Goal: Task Accomplishment & Management: Use online tool/utility

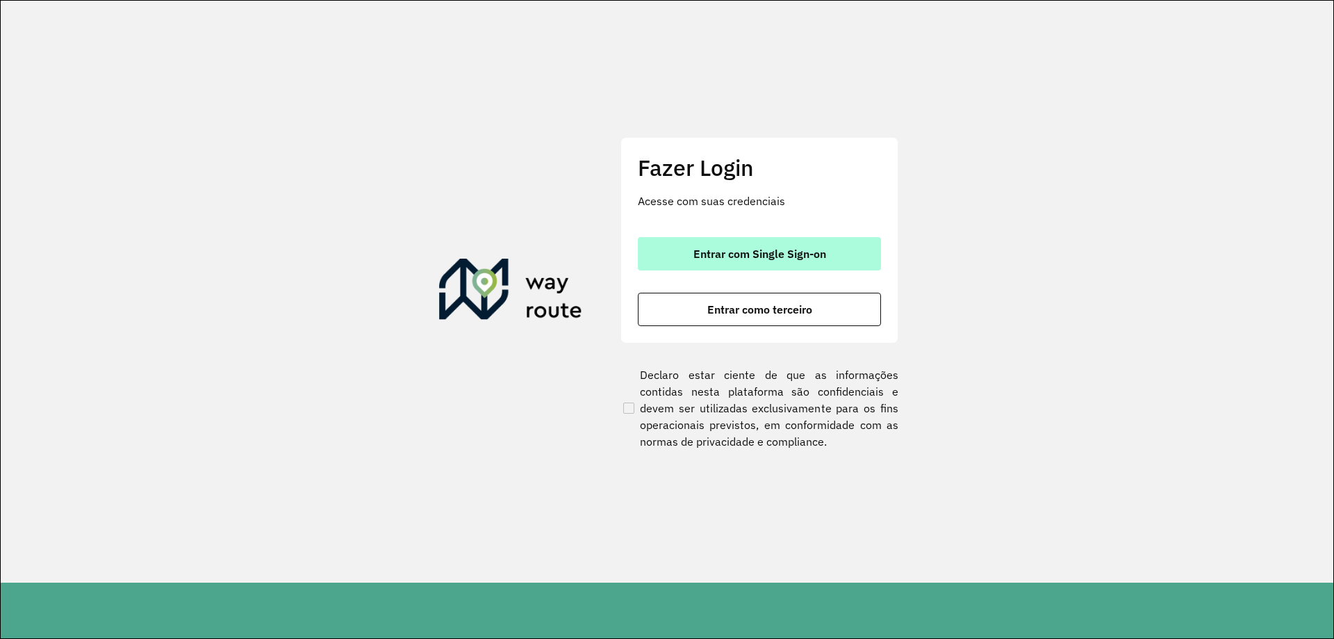
click at [739, 248] on span "Entrar com Single Sign-on" at bounding box center [759, 253] width 133 height 11
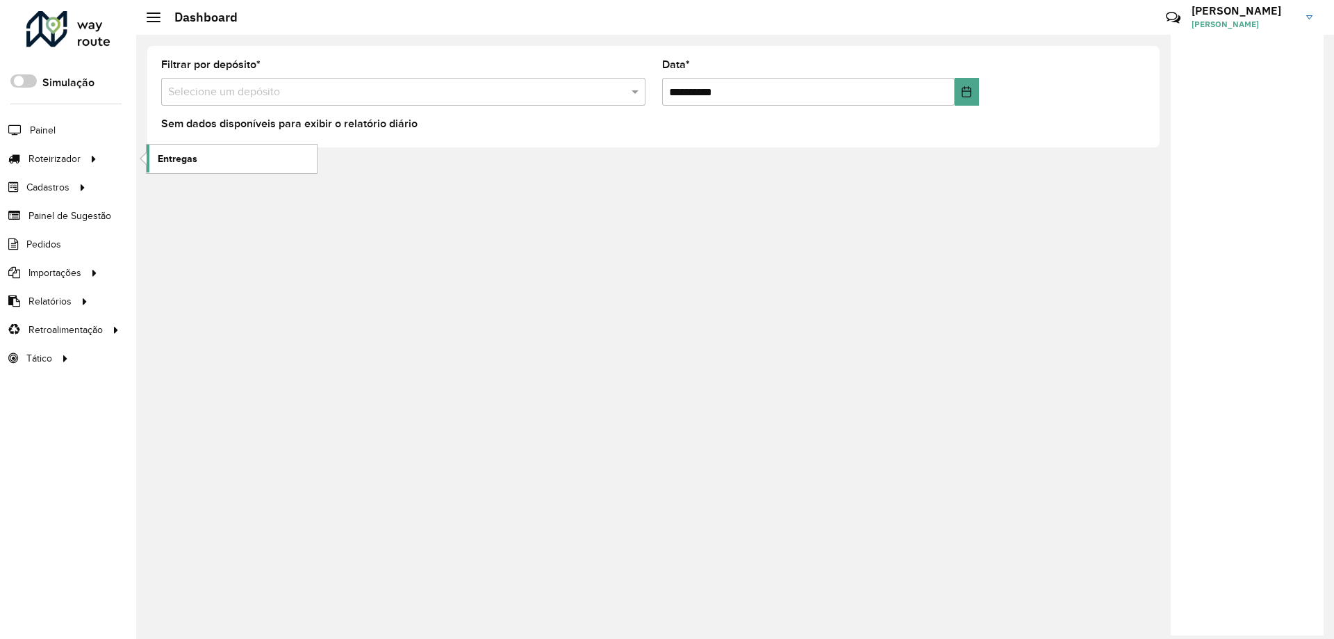
click at [183, 151] on span "Entregas" at bounding box center [178, 158] width 40 height 15
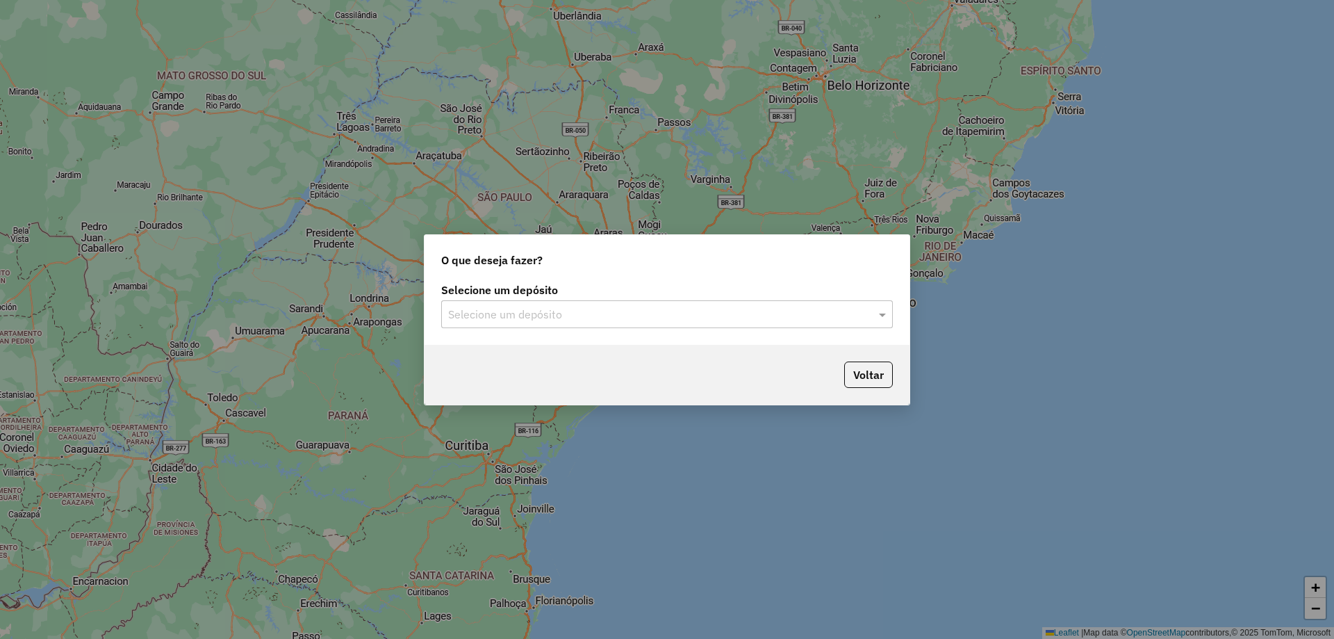
click at [574, 309] on input "text" at bounding box center [653, 314] width 410 height 17
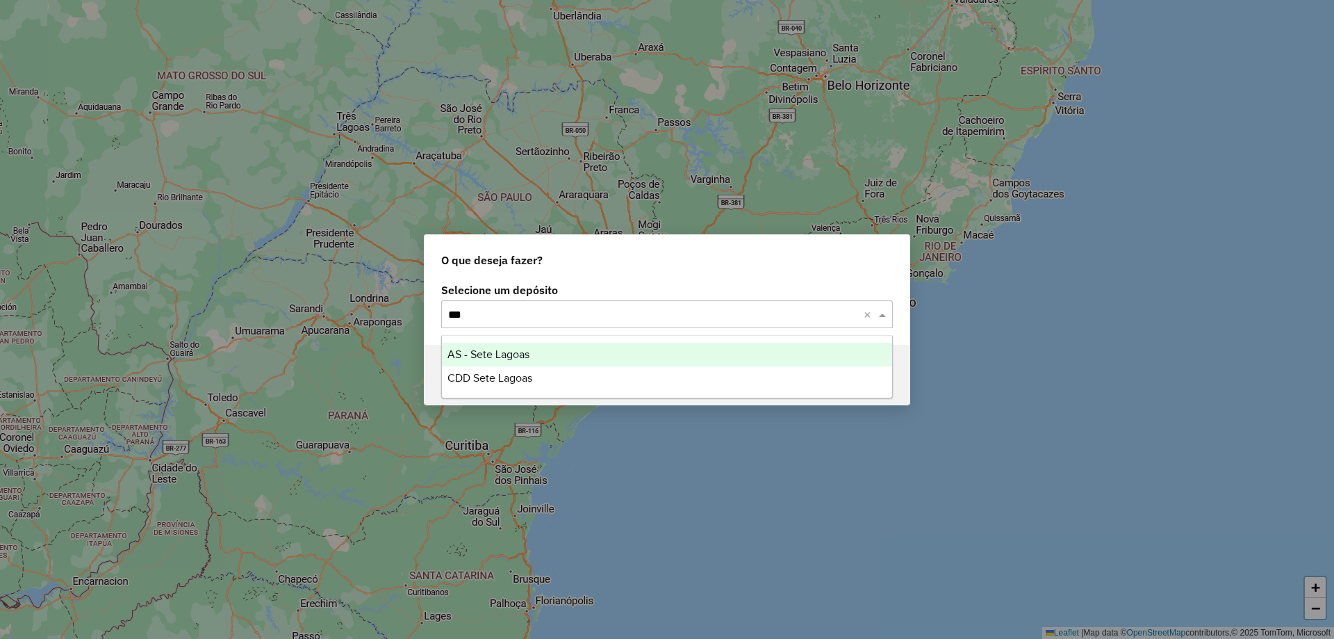
type input "****"
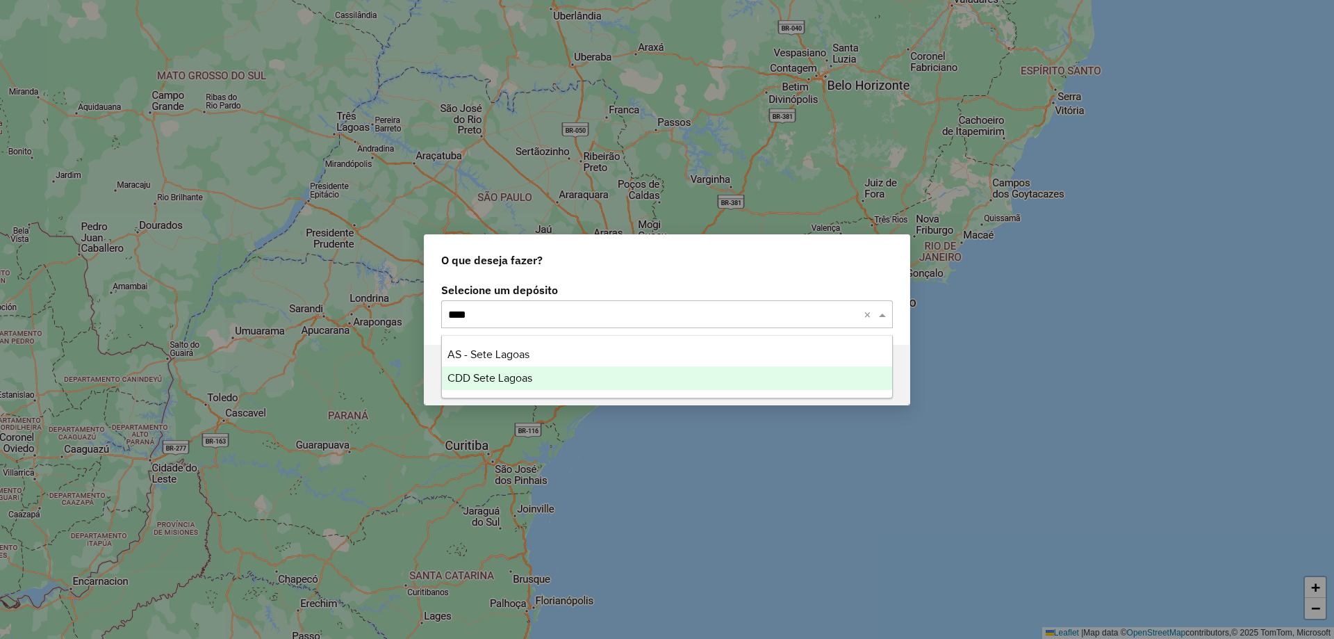
click at [534, 386] on div "CDD Sete Lagoas" at bounding box center [667, 378] width 450 height 24
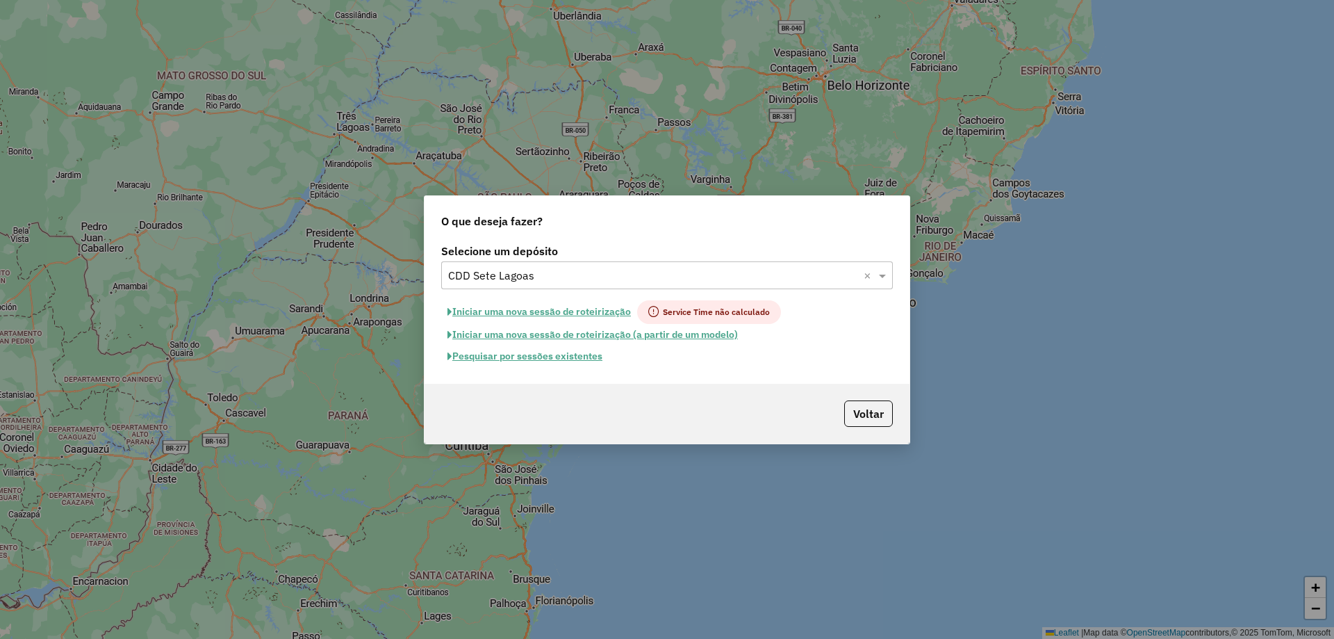
click at [591, 357] on button "Pesquisar por sessões existentes" at bounding box center [524, 356] width 167 height 22
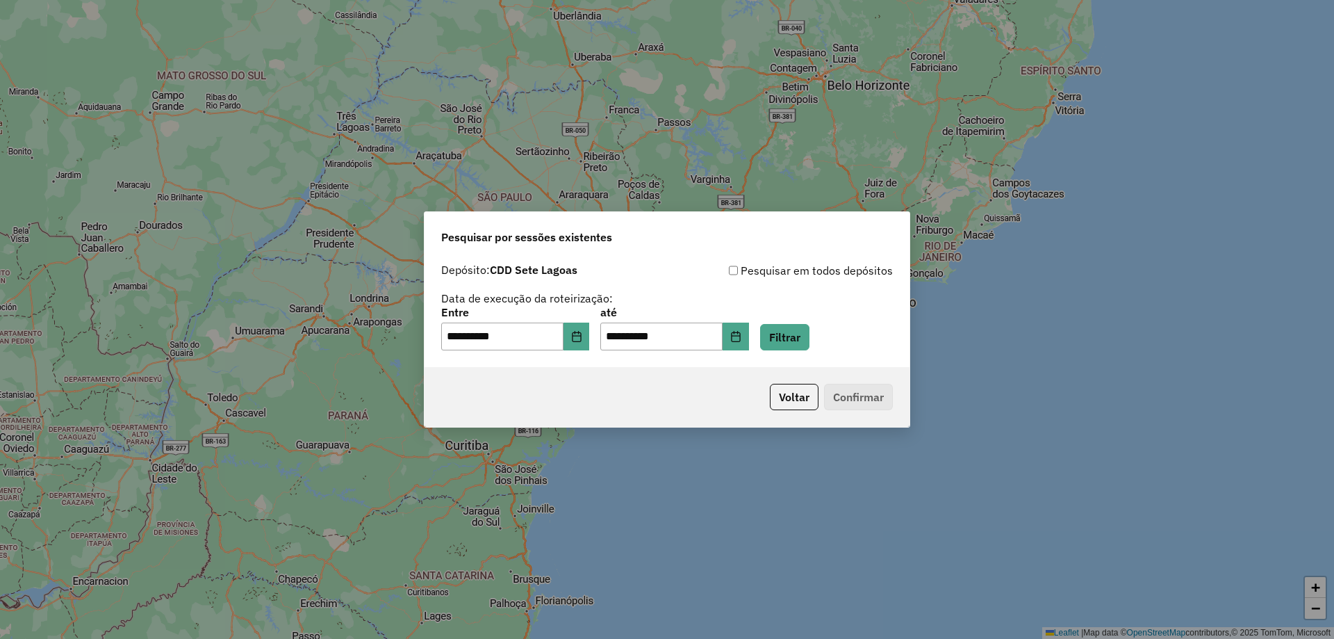
click at [823, 323] on div "**********" at bounding box center [667, 328] width 452 height 43
click at [809, 326] on button "Filtrar" at bounding box center [784, 337] width 49 height 26
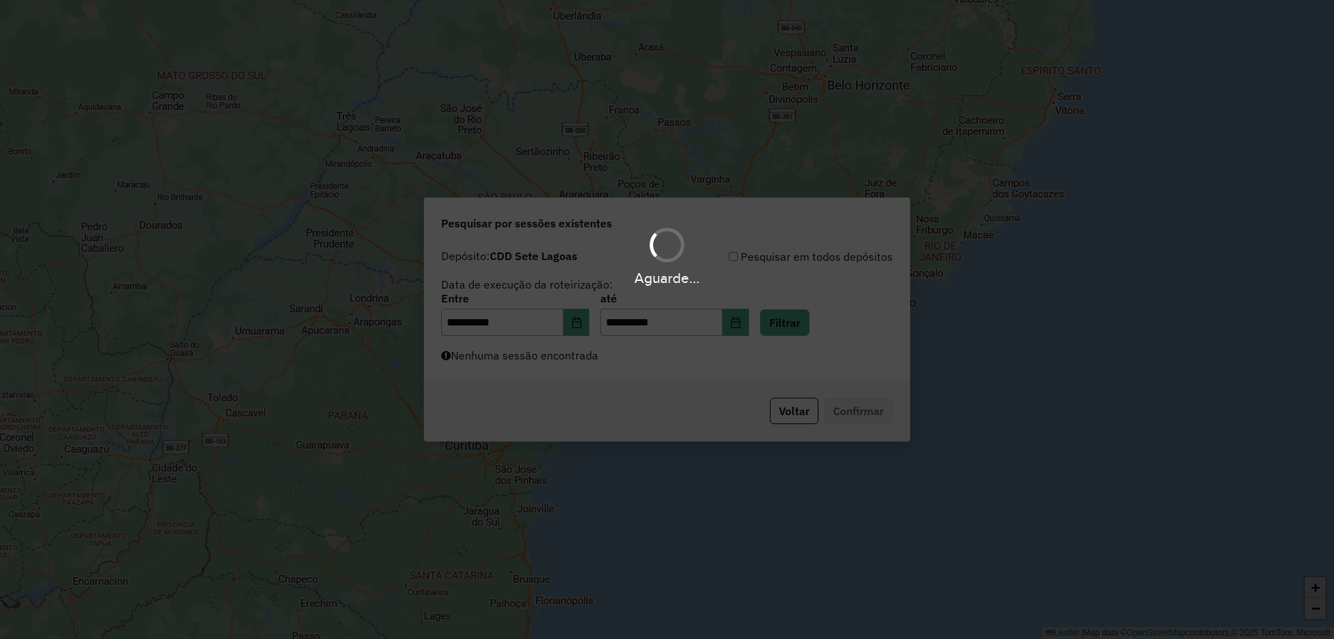
click at [598, 357] on div "Aguarde..." at bounding box center [667, 319] width 1334 height 639
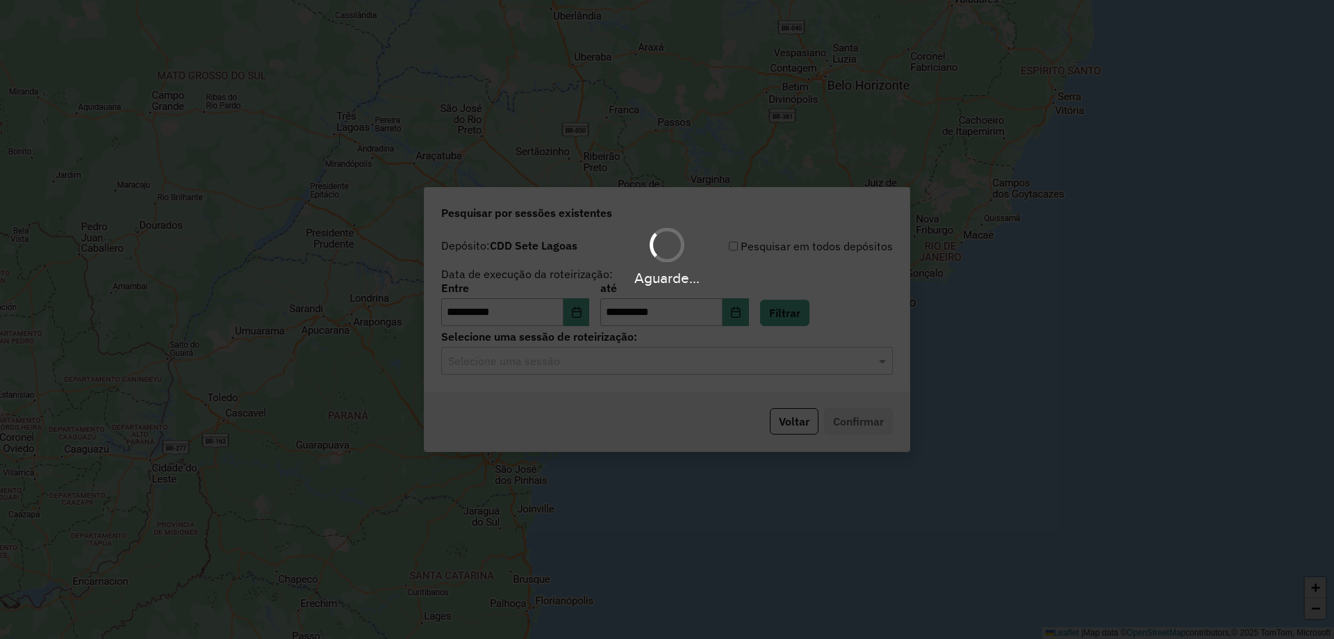
click at [600, 357] on div "Aguarde..." at bounding box center [667, 319] width 1334 height 639
click at [600, 357] on hb-app "**********" at bounding box center [667, 319] width 1334 height 639
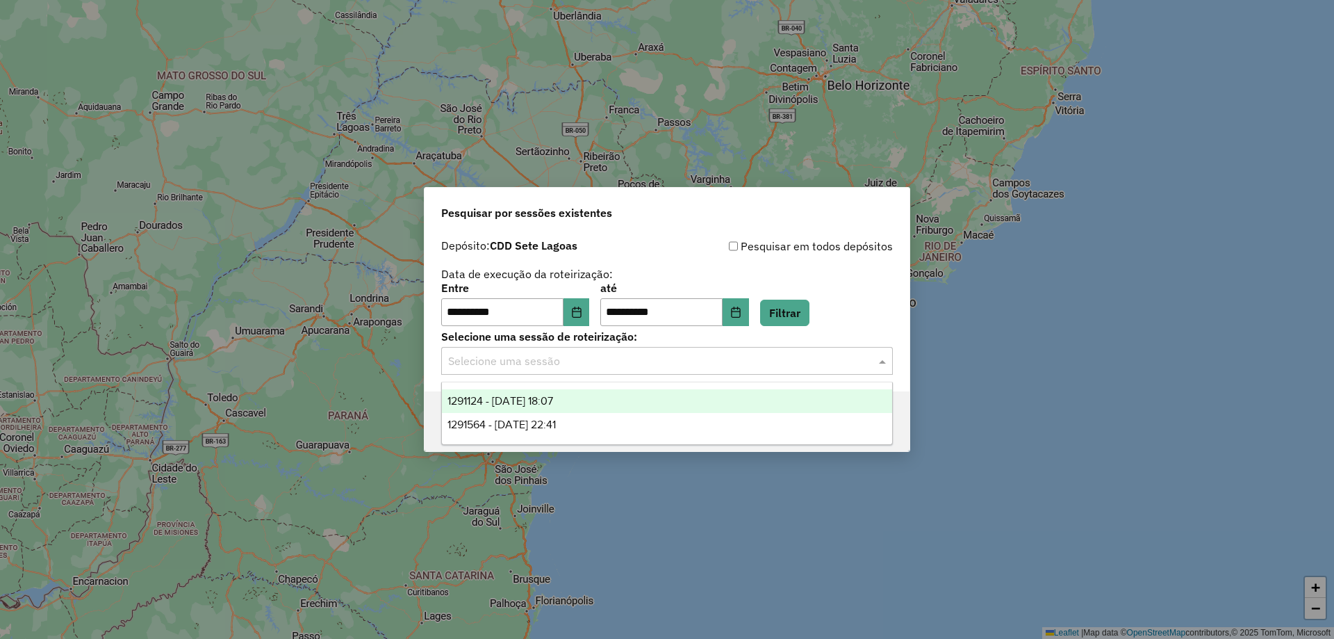
click at [605, 362] on input "text" at bounding box center [653, 361] width 410 height 17
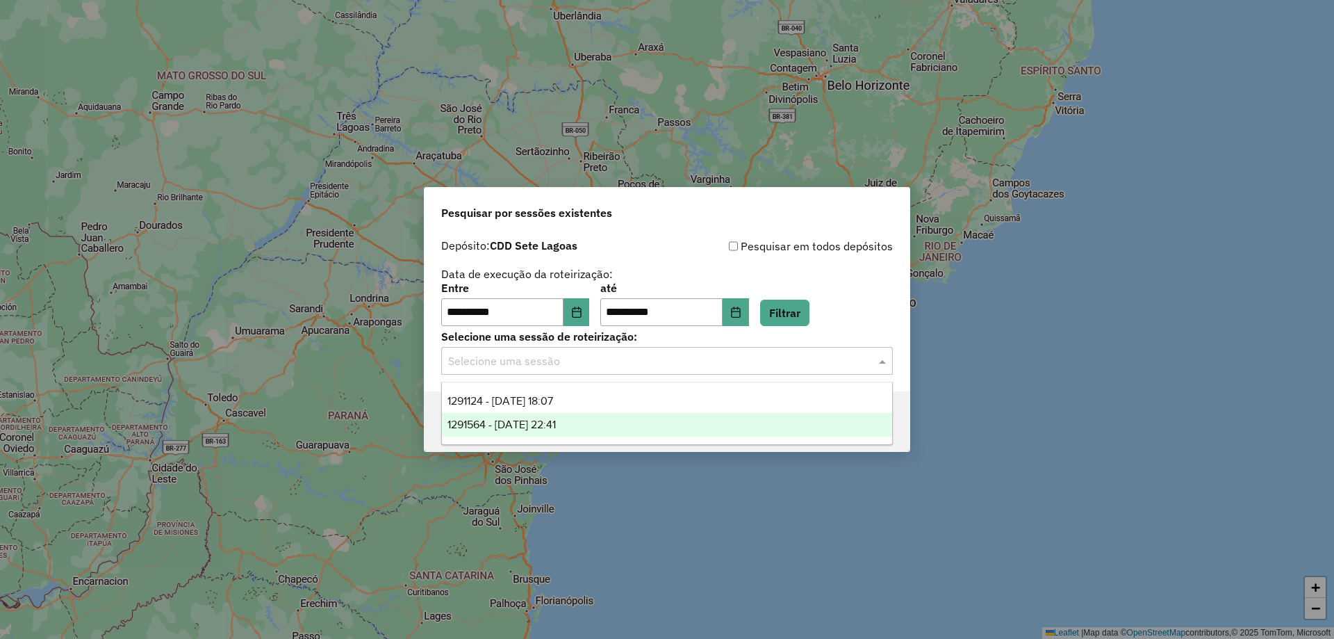
click at [619, 413] on div "1291564 - 09/10/2025 22:41" at bounding box center [667, 425] width 450 height 24
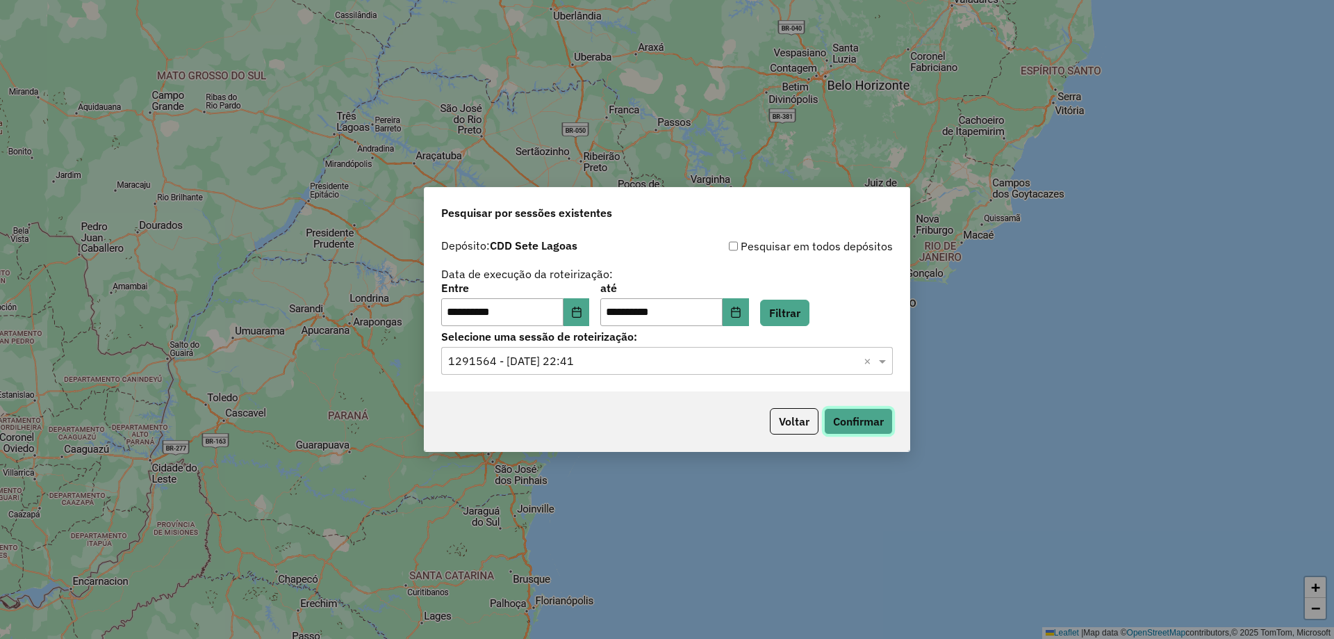
click at [862, 416] on button "Confirmar" at bounding box center [858, 421] width 69 height 26
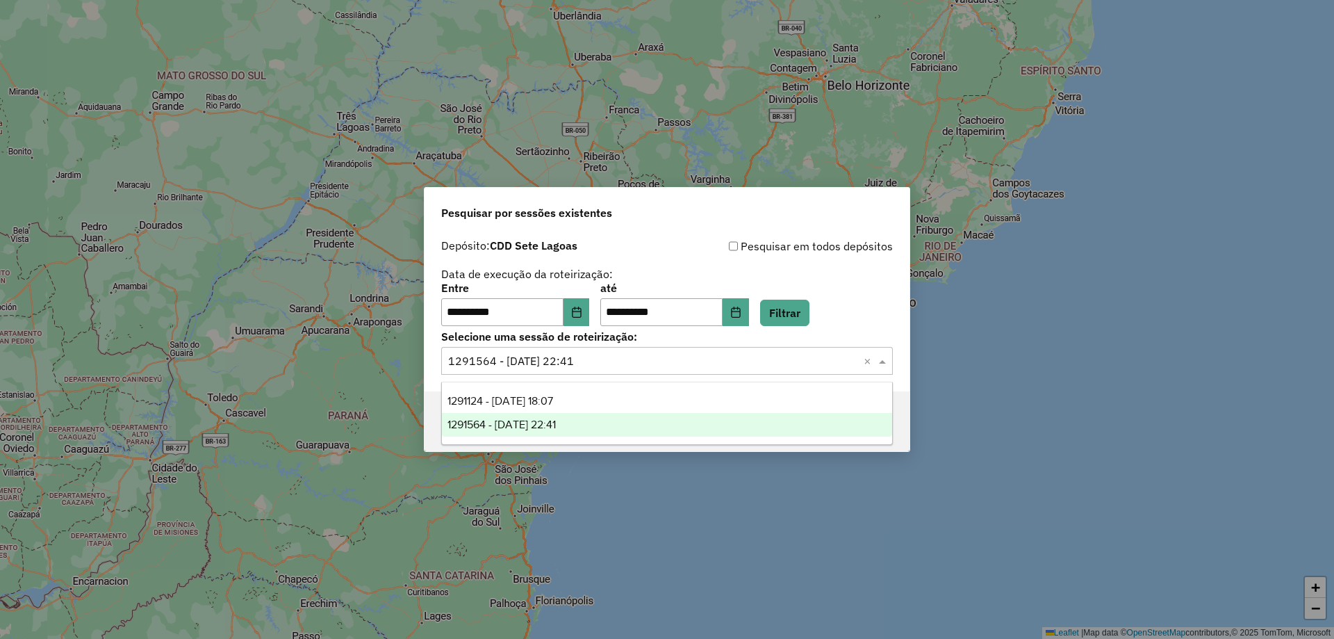
click at [614, 363] on input "text" at bounding box center [653, 361] width 410 height 17
click at [614, 386] on ng-dropdown-panel "1291124 - 09/10/2025 18:07 1291564 - 09/10/2025 22:41" at bounding box center [667, 412] width 452 height 63
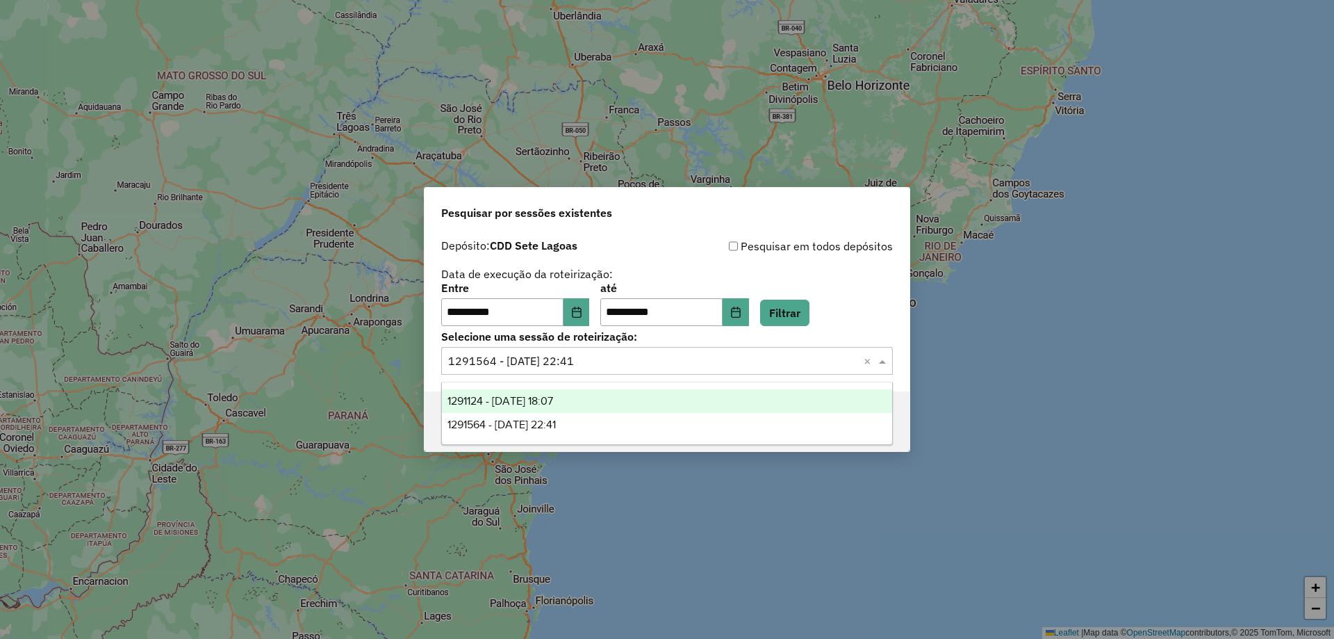
click at [726, 409] on div "1291124 - 09/10/2025 18:07" at bounding box center [667, 401] width 450 height 24
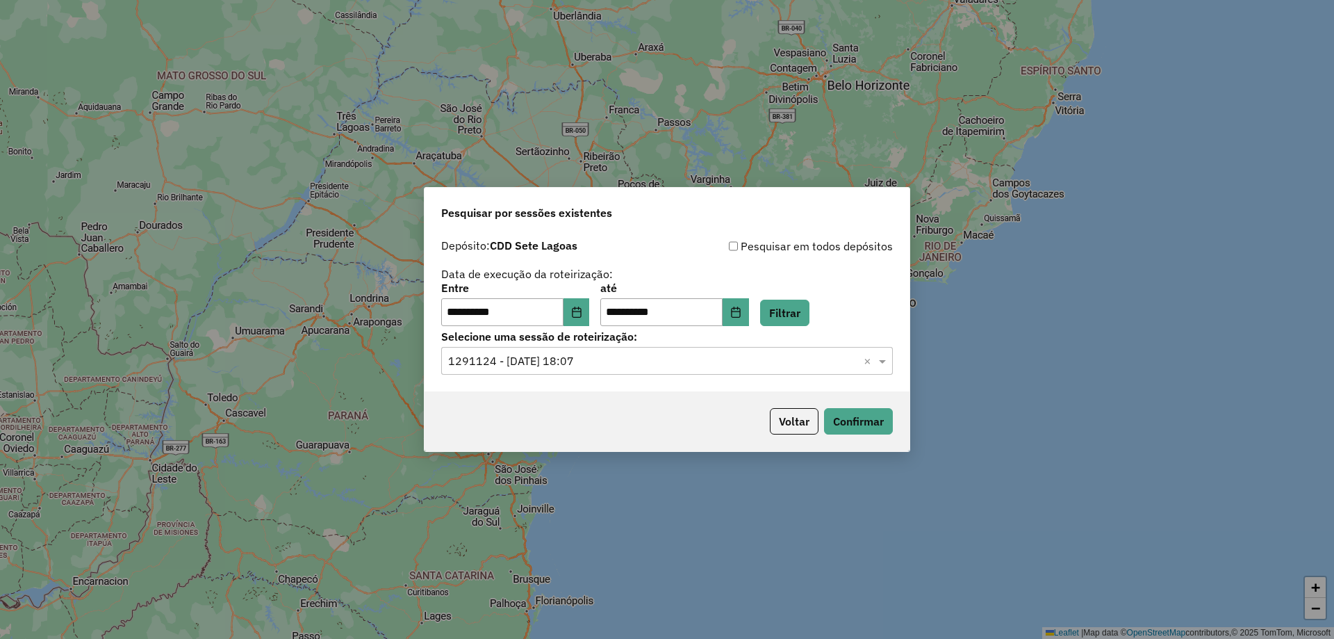
click at [906, 426] on div "Voltar Confirmar" at bounding box center [667, 421] width 485 height 60
click at [866, 419] on button "Confirmar" at bounding box center [858, 421] width 69 height 26
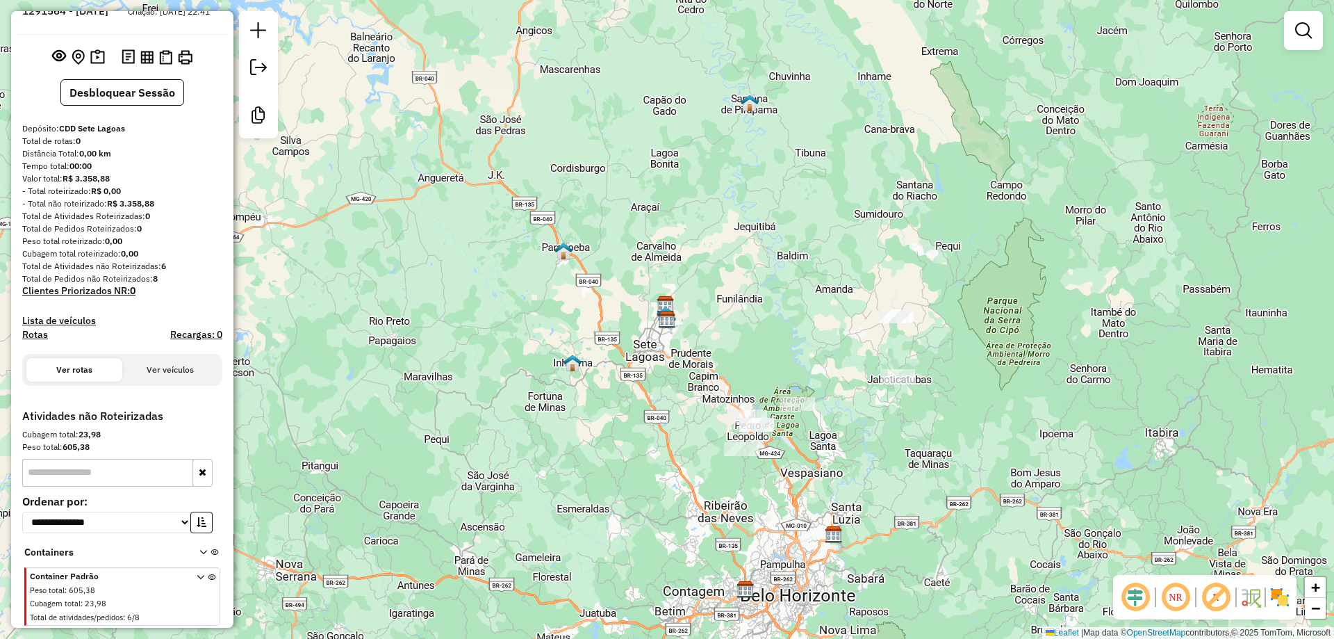
scroll to position [56, 0]
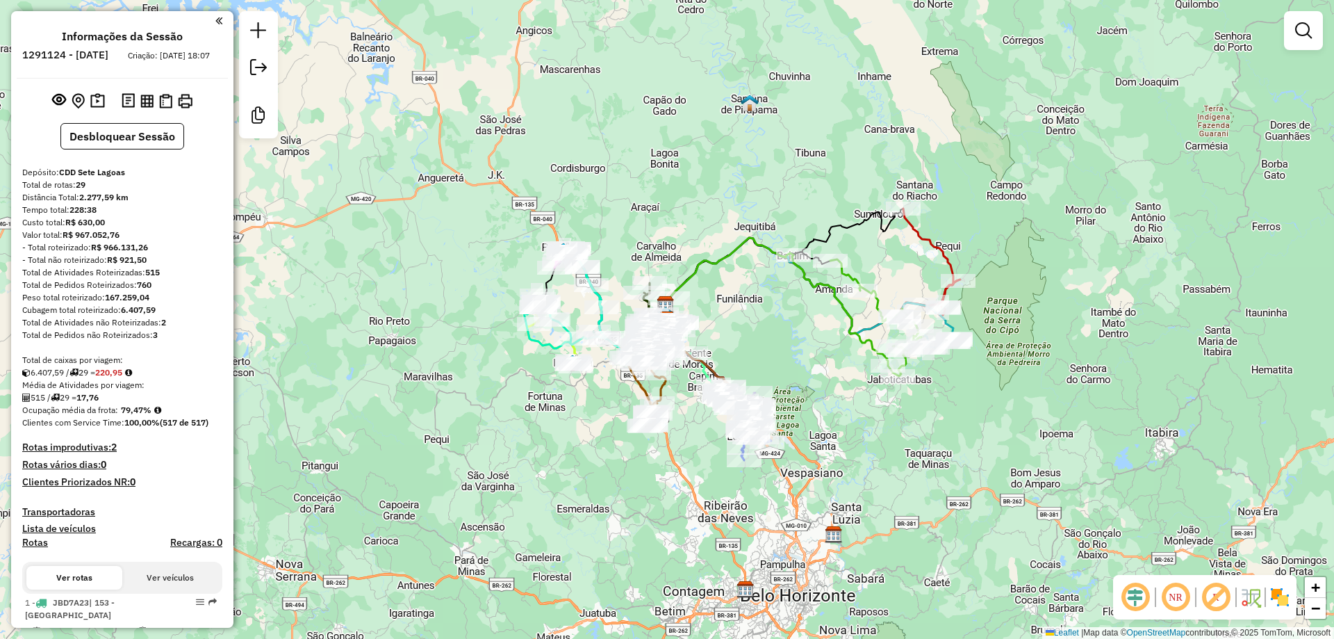
click at [919, 250] on div "Janela de atendimento Grade de atendimento Capacidade Transportadoras Veículos …" at bounding box center [667, 319] width 1334 height 639
click at [918, 242] on icon at bounding box center [931, 262] width 57 height 108
select select "**********"
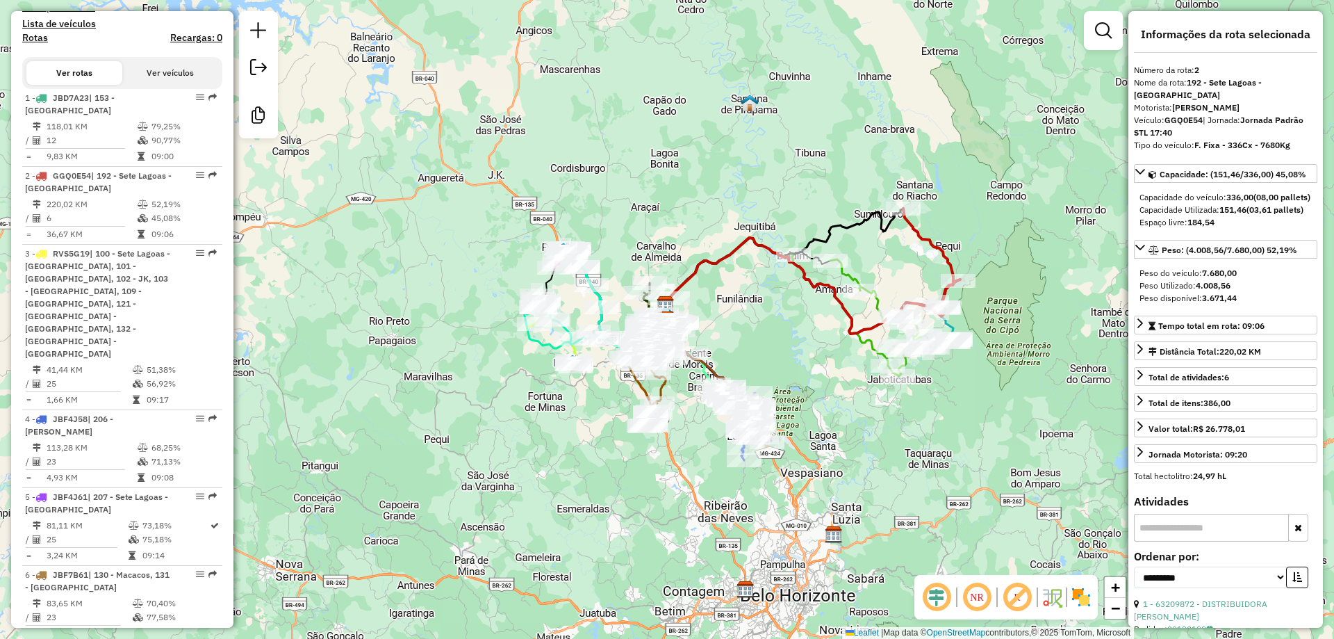
scroll to position [673, 0]
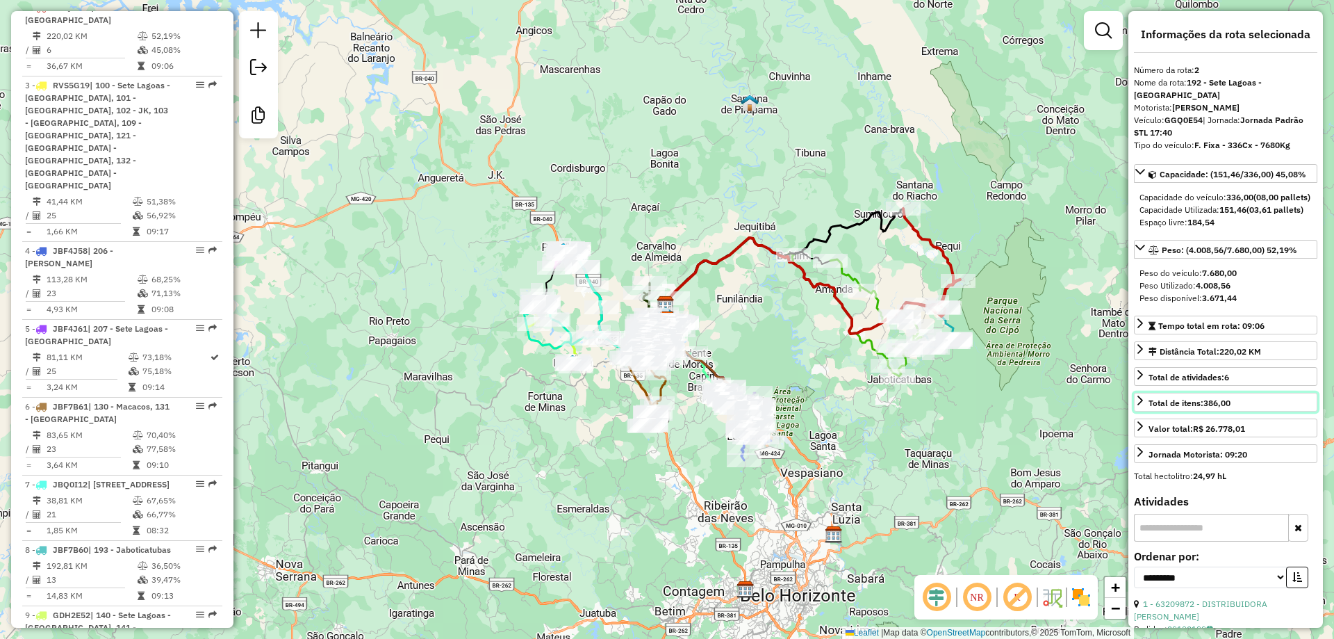
click at [1215, 408] on strong "386,00" at bounding box center [1216, 402] width 27 height 10
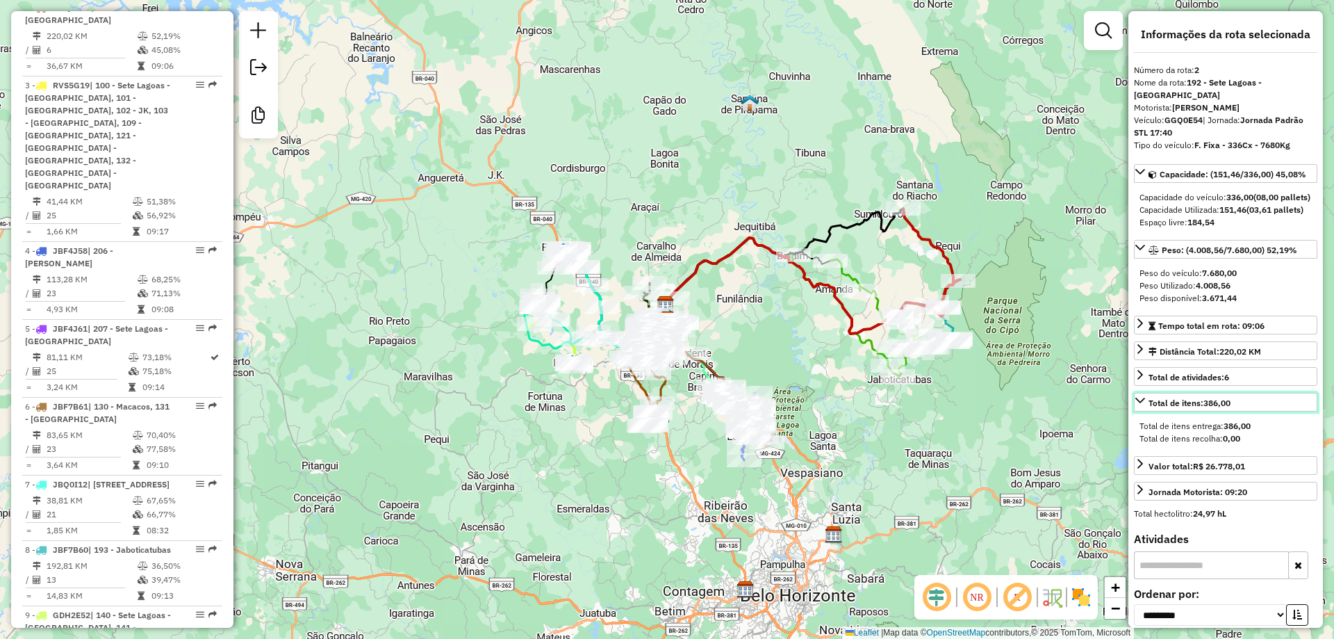
click at [1215, 408] on strong "386,00" at bounding box center [1216, 402] width 27 height 10
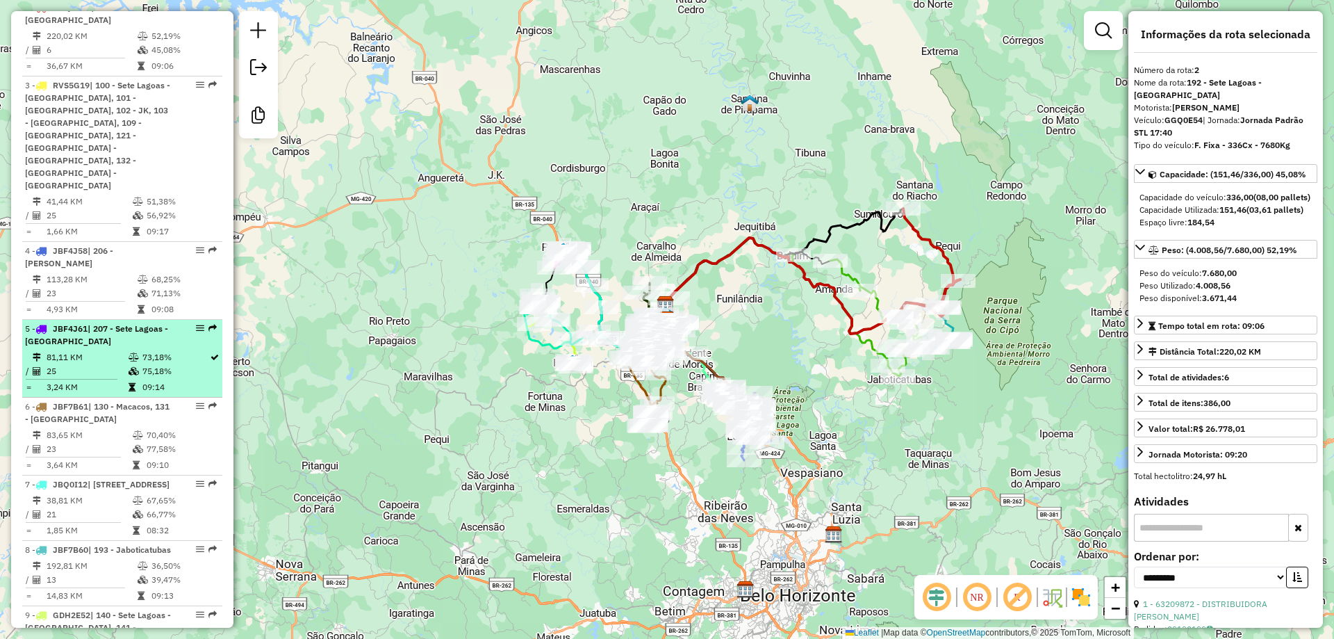
click at [164, 380] on td "09:14" at bounding box center [175, 387] width 67 height 14
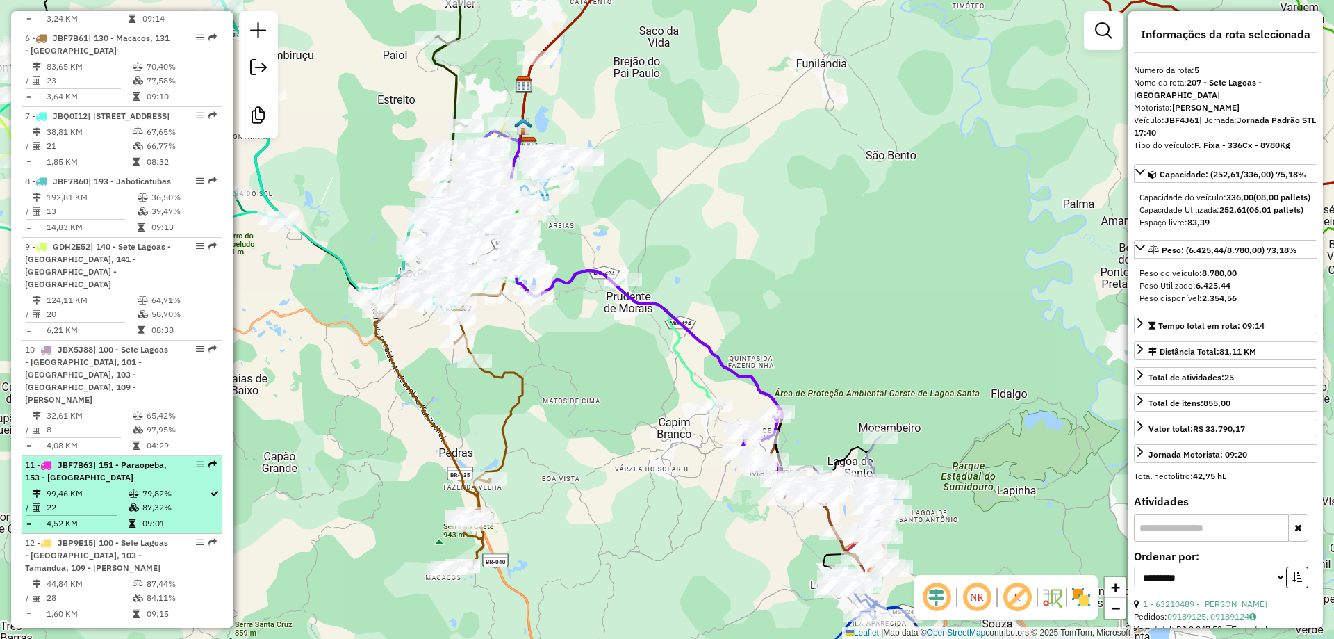
scroll to position [1159, 0]
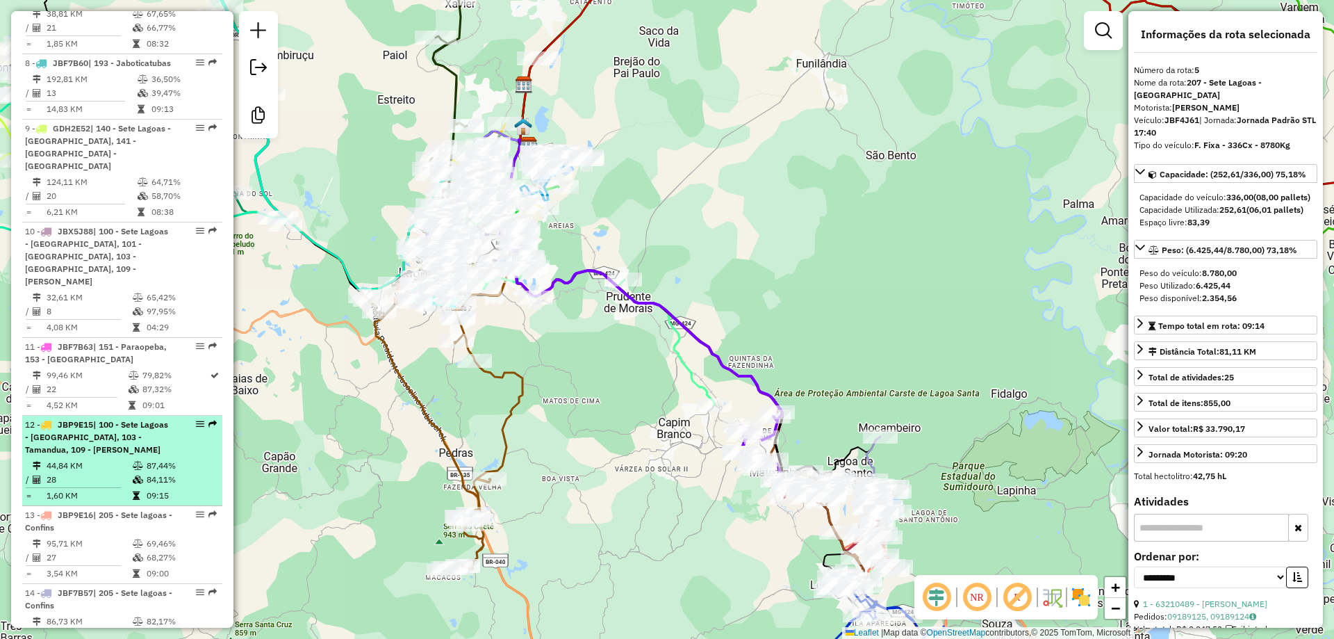
click at [146, 459] on td "87,44%" at bounding box center [181, 466] width 70 height 14
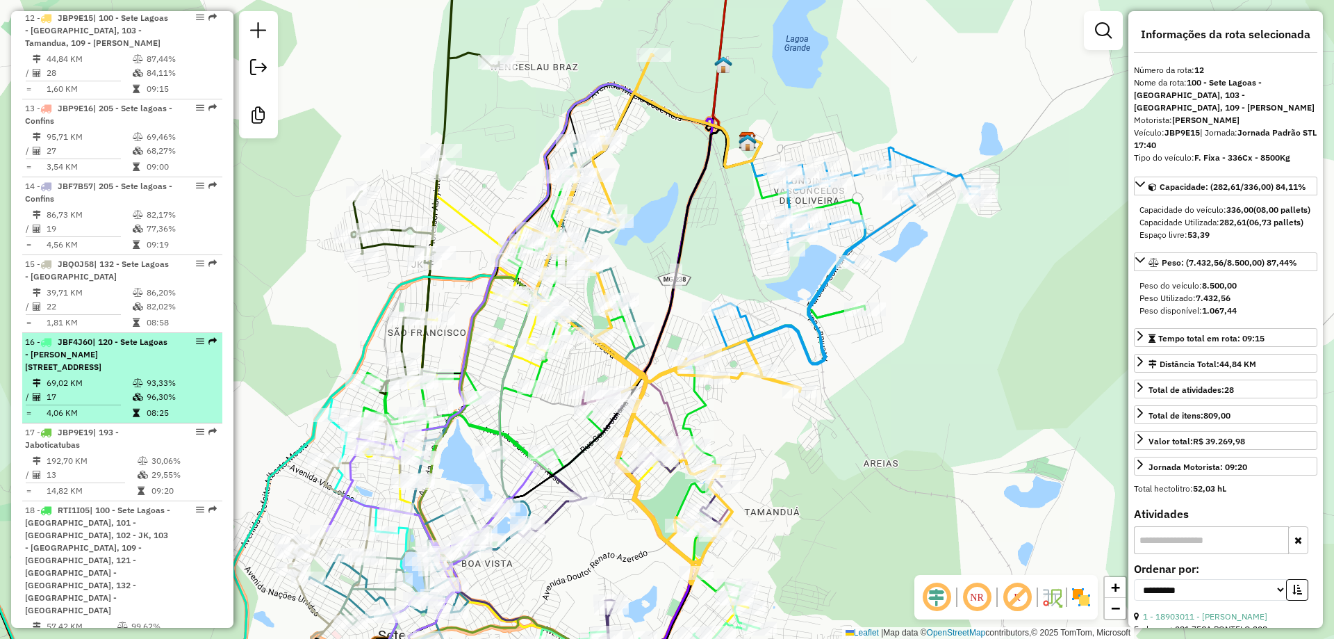
scroll to position [1576, 0]
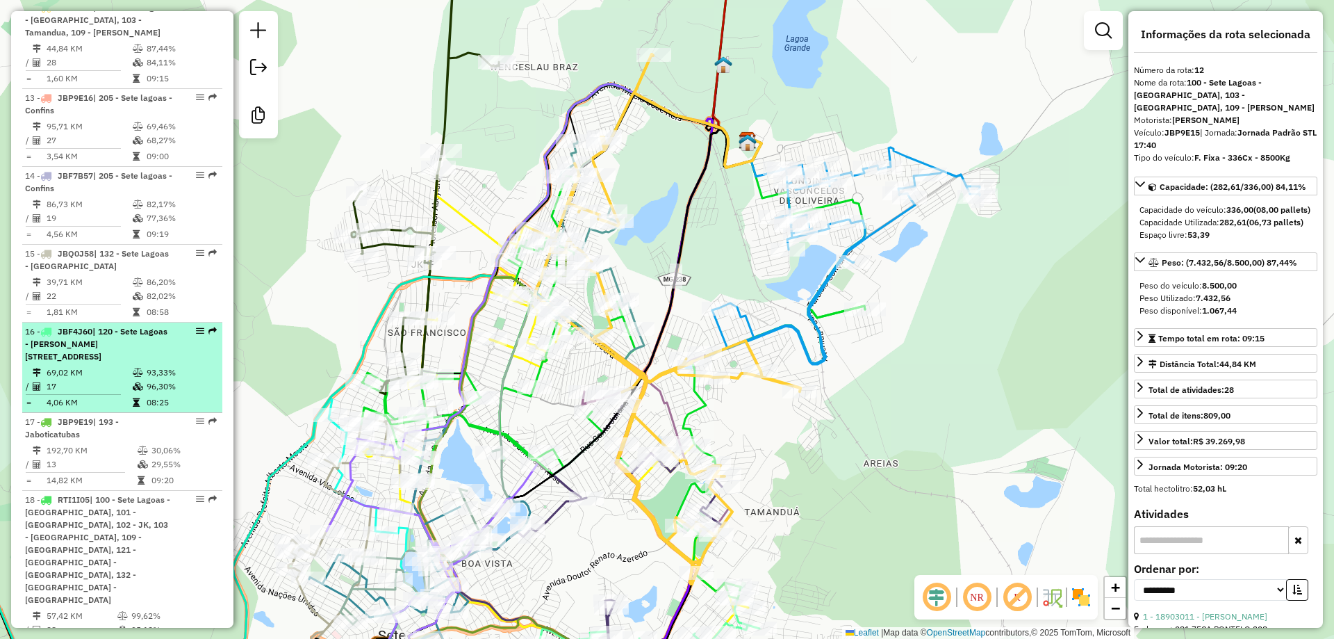
click at [150, 371] on td "93,33%" at bounding box center [181, 372] width 70 height 14
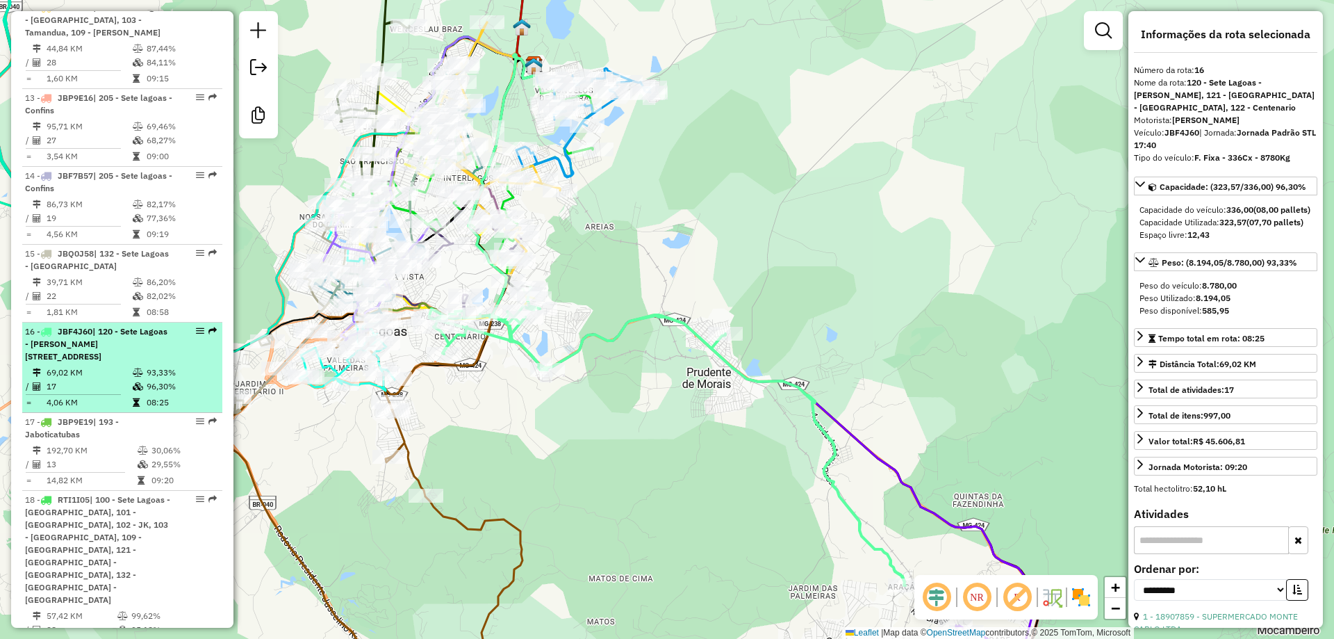
click at [150, 325] on div "16 - JBF4J60 | 120 - Sete Lagoas - [STREET_ADDRESS]" at bounding box center [98, 344] width 147 height 38
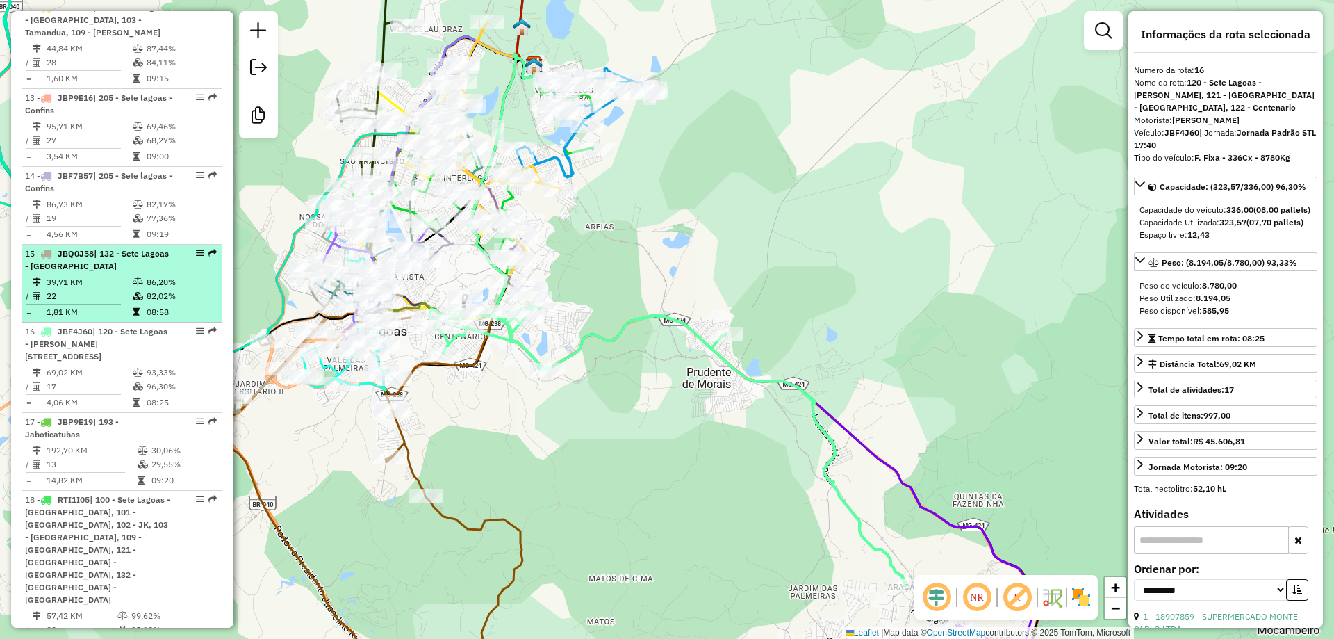
click at [157, 275] on td "86,20%" at bounding box center [181, 282] width 70 height 14
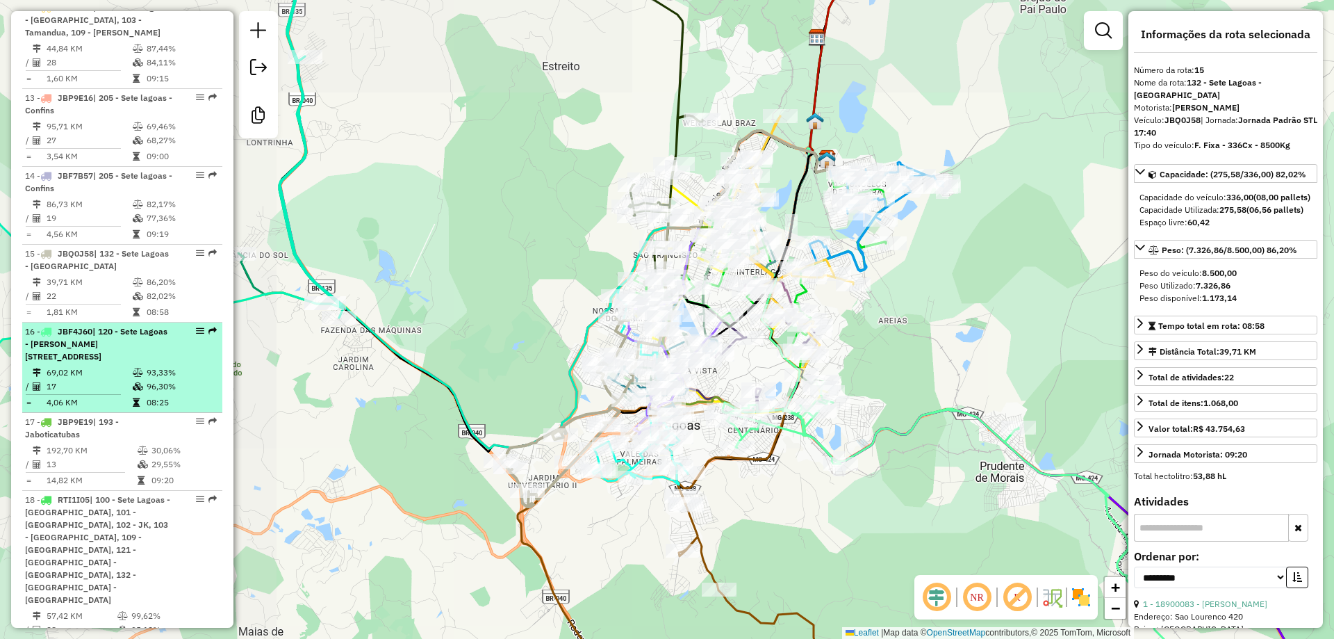
click at [167, 366] on td "93,33%" at bounding box center [181, 372] width 70 height 14
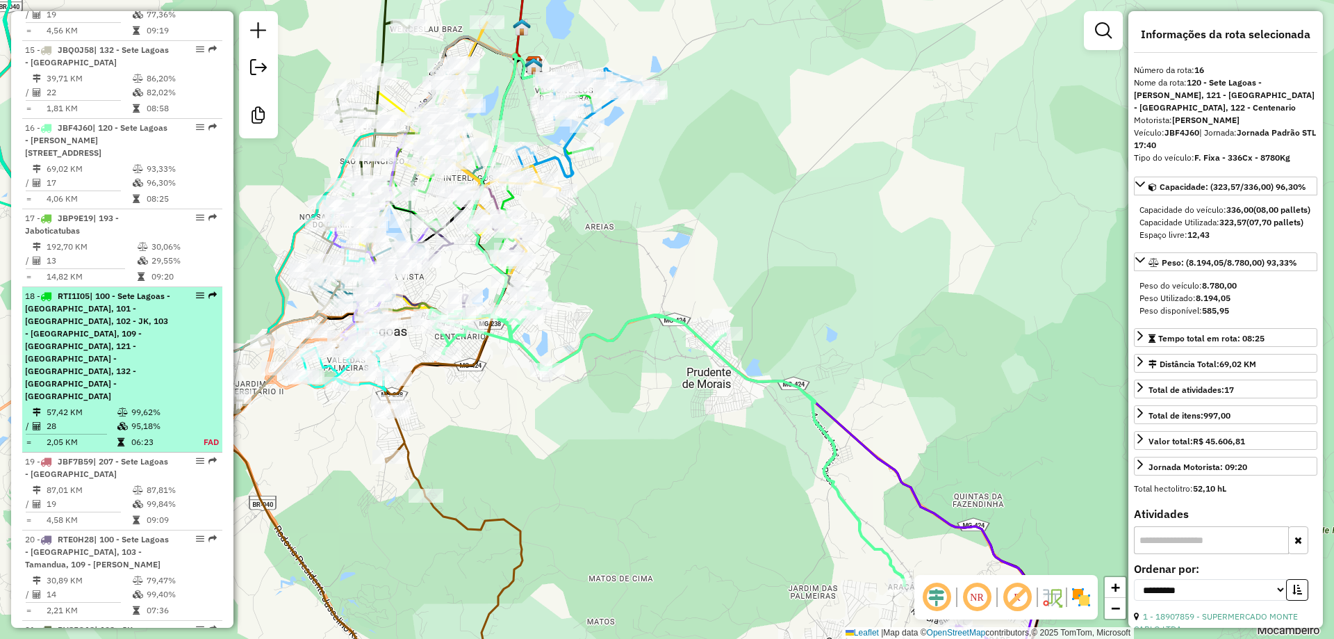
scroll to position [1854, 0]
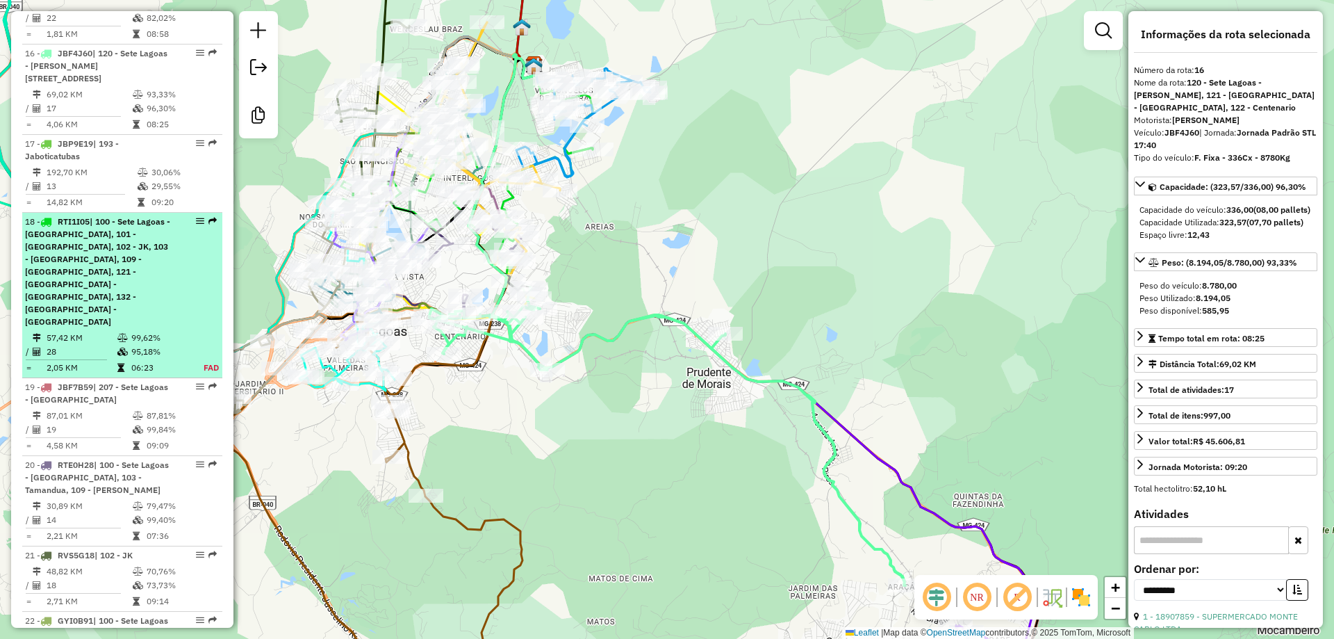
click at [163, 345] on td "95,18%" at bounding box center [160, 352] width 58 height 14
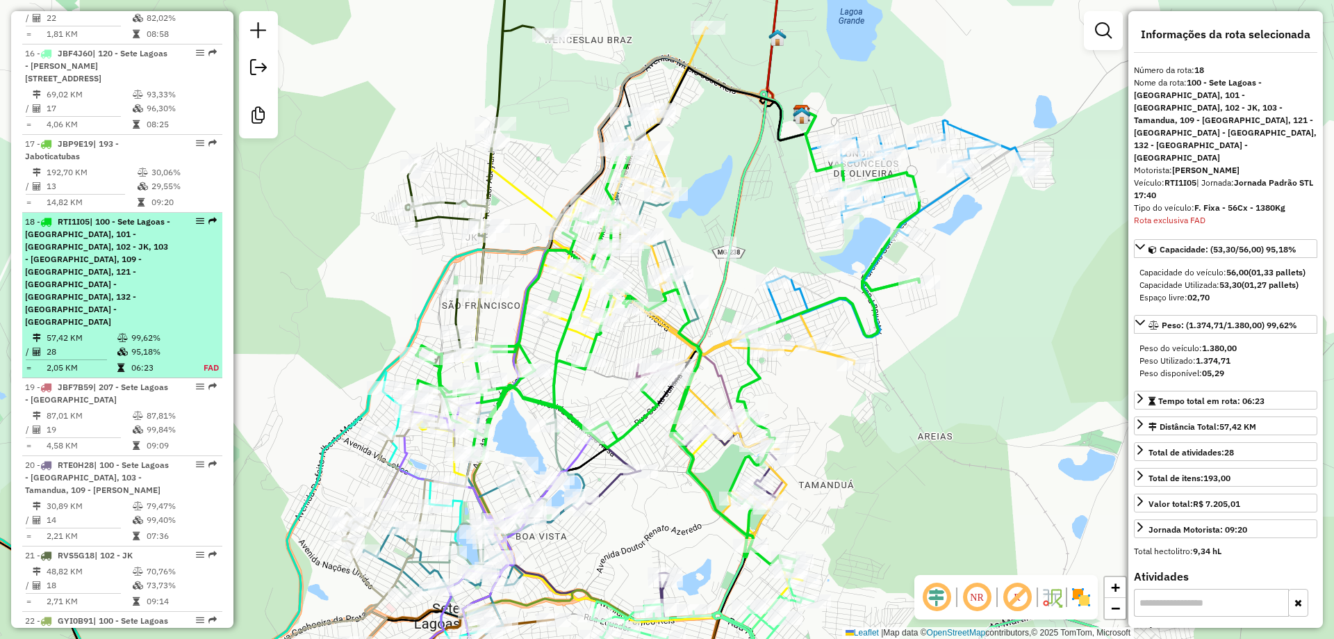
scroll to position [2055, 0]
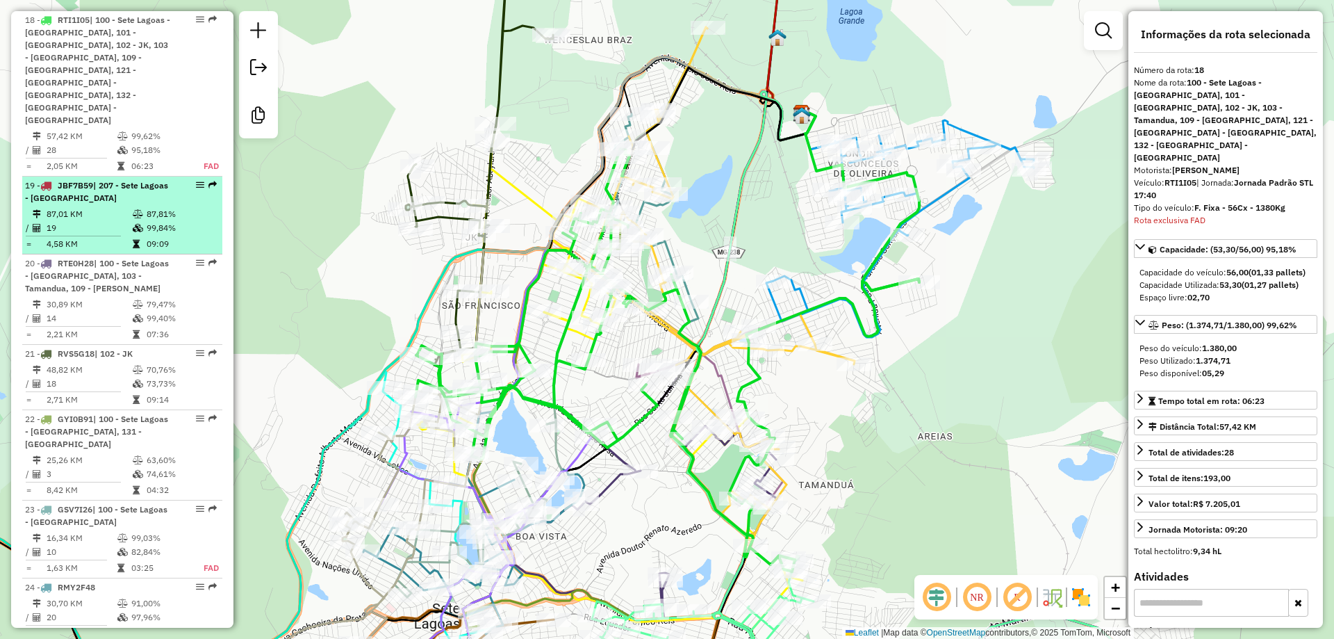
click at [171, 221] on td "99,84%" at bounding box center [181, 228] width 70 height 14
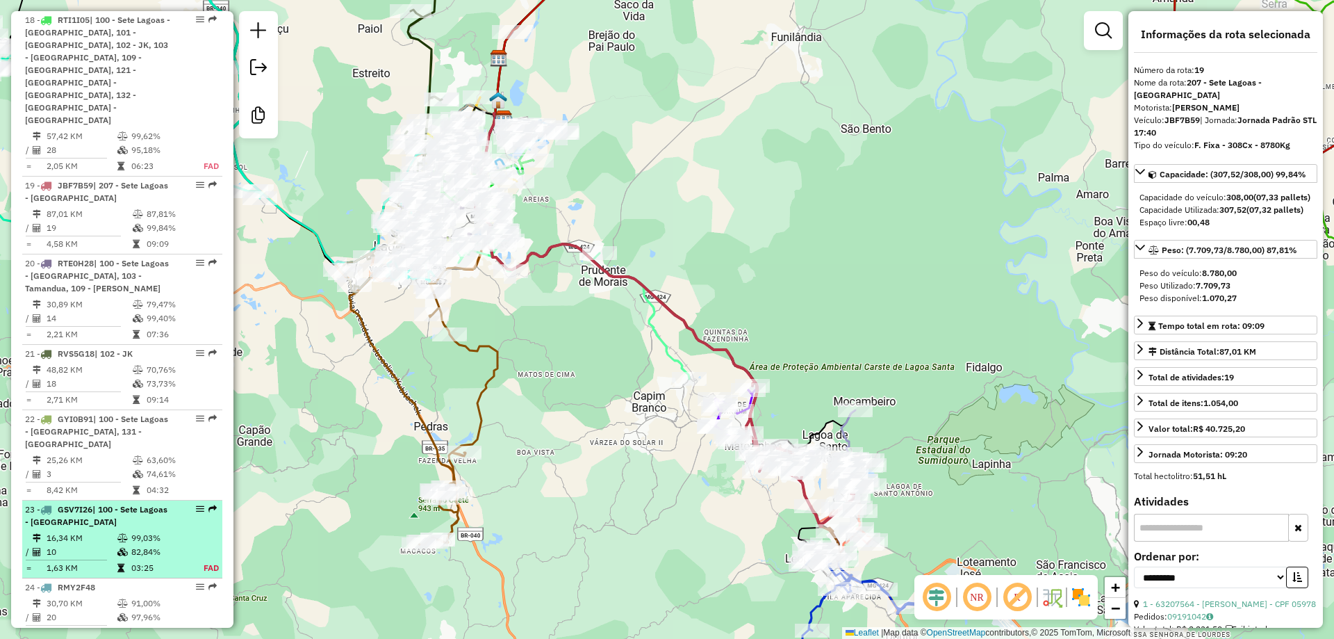
click at [164, 531] on td "99,03%" at bounding box center [160, 538] width 58 height 14
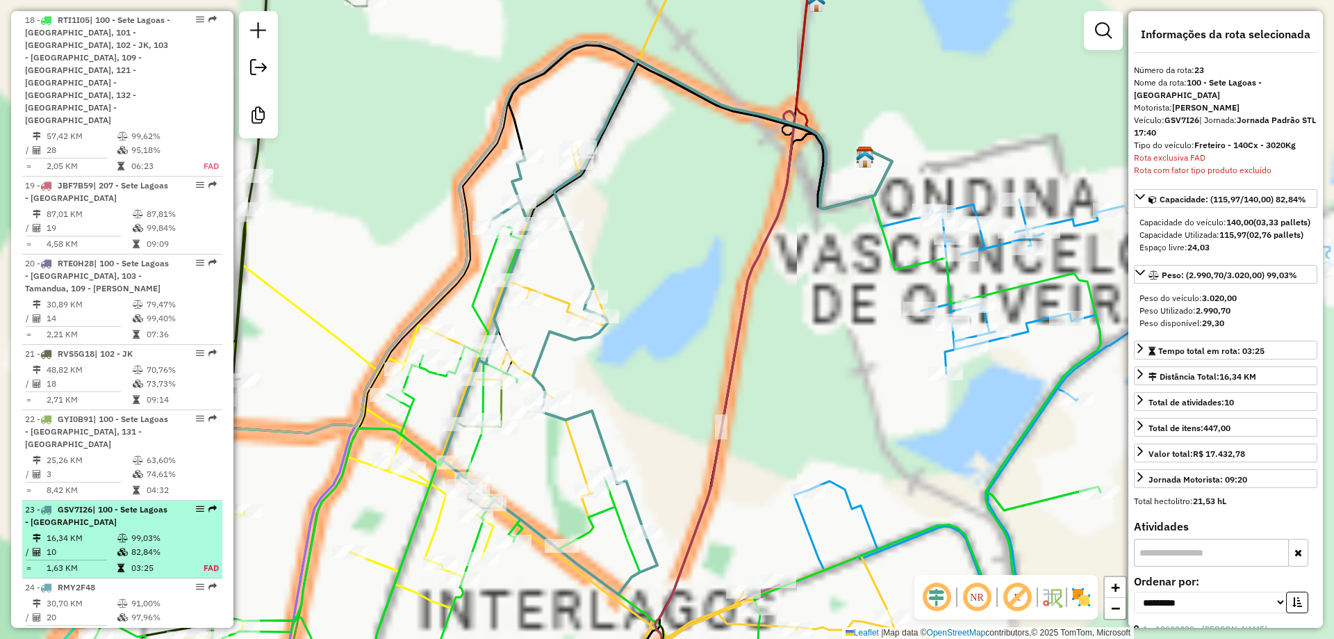
scroll to position [2507, 0]
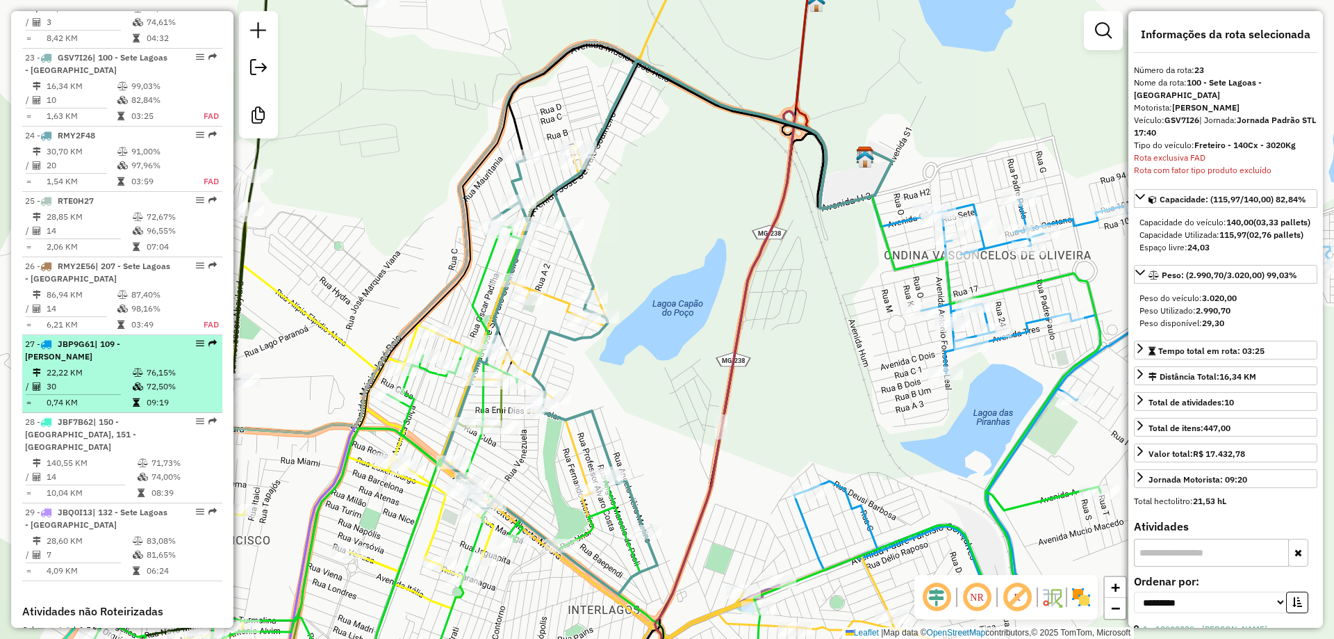
click at [165, 395] on td "09:19" at bounding box center [181, 402] width 70 height 14
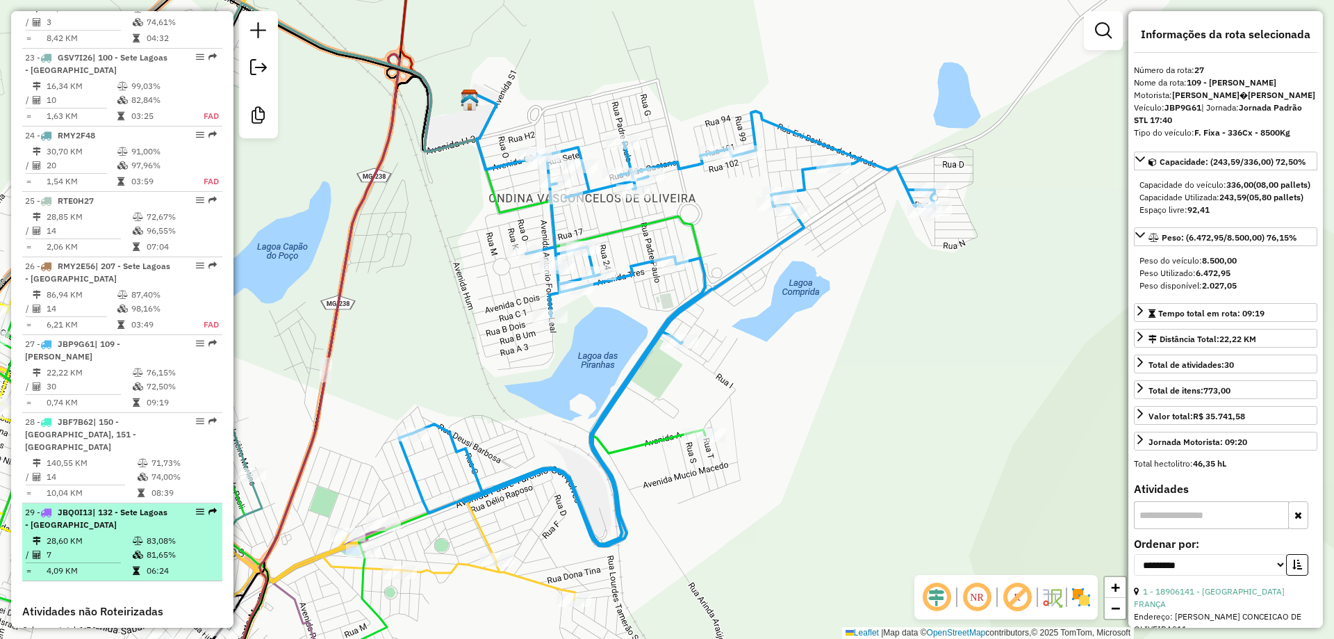
click at [134, 534] on td at bounding box center [139, 541] width 14 height 14
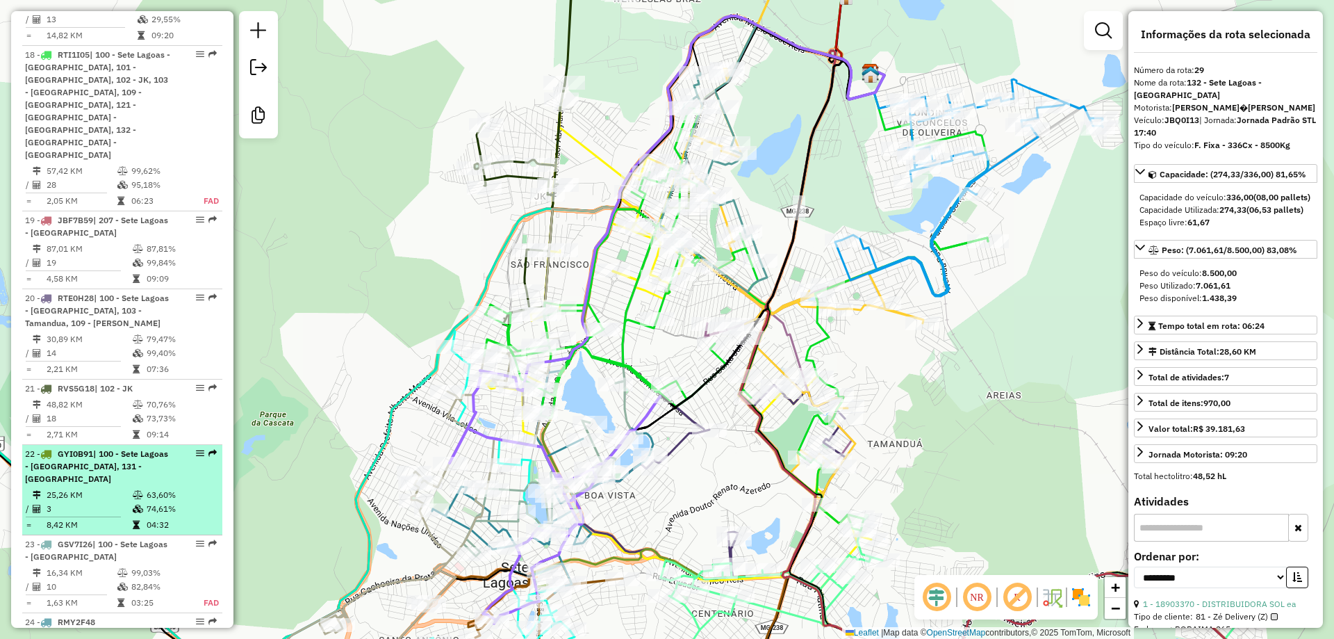
click at [144, 292] on div "20 - RTE0H28 | 100 - Sete Lagoas - [GEOGRAPHIC_DATA], 103 - [GEOGRAPHIC_DATA], …" at bounding box center [98, 311] width 147 height 38
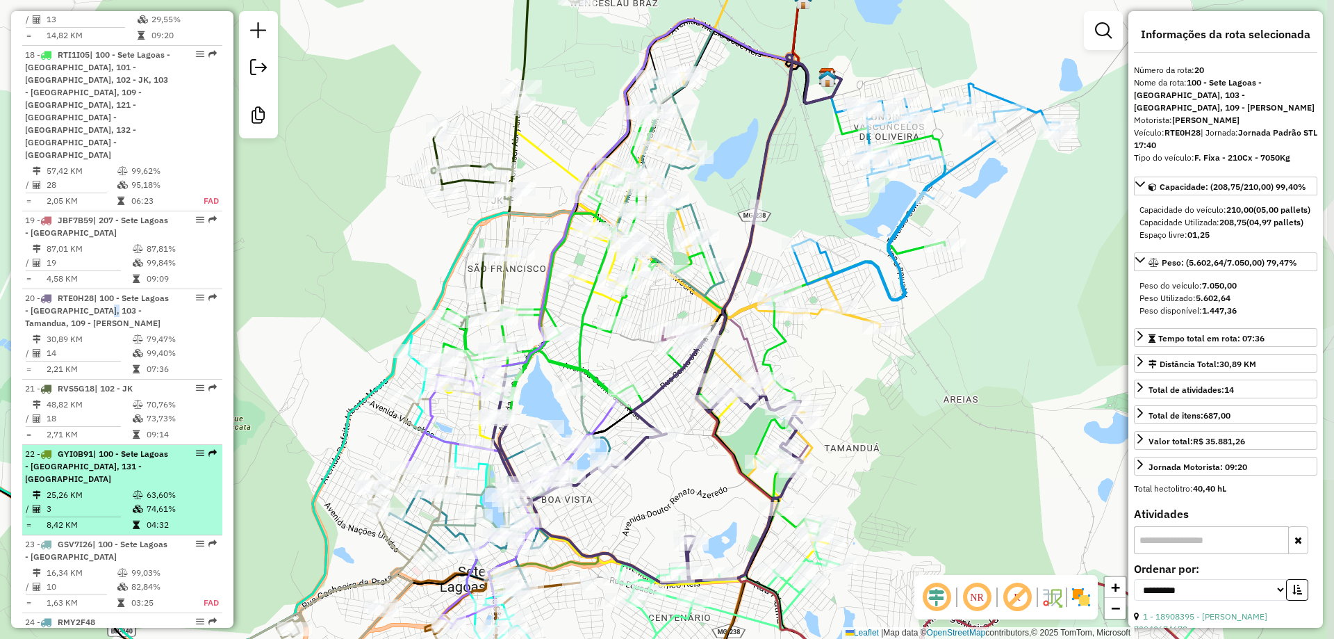
scroll to position [1882, 0]
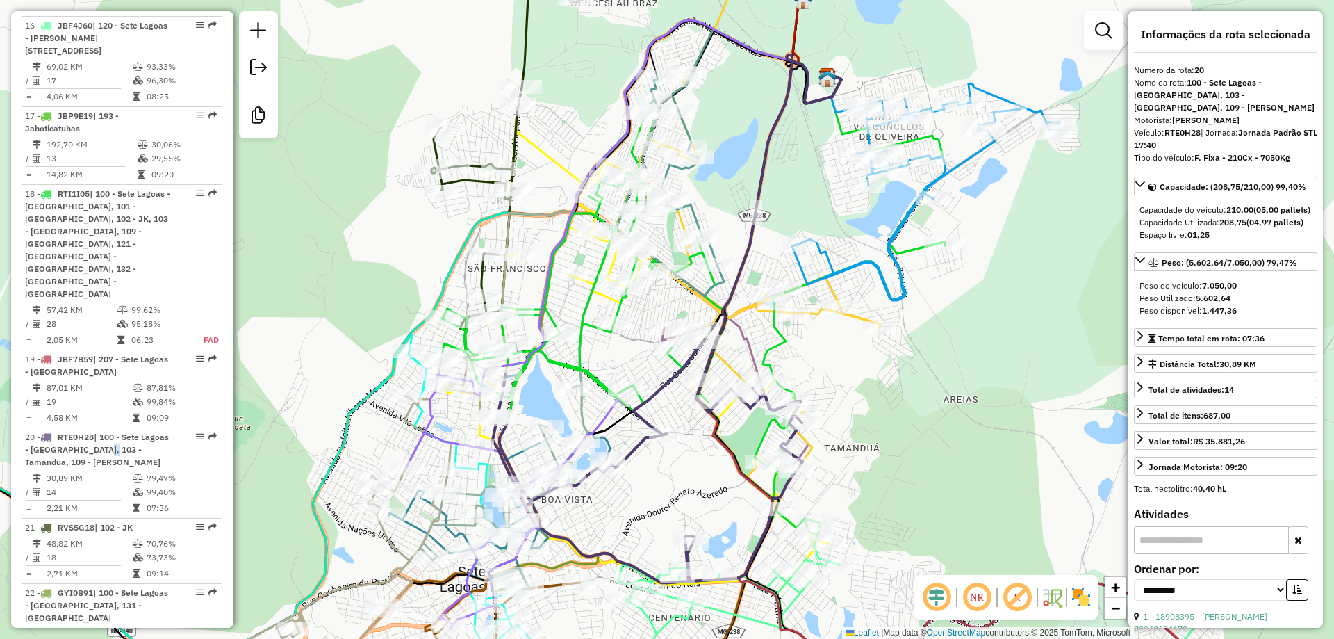
click at [924, 340] on div "Janela de atendimento Grade de atendimento Capacidade Transportadoras Veículos …" at bounding box center [667, 319] width 1334 height 639
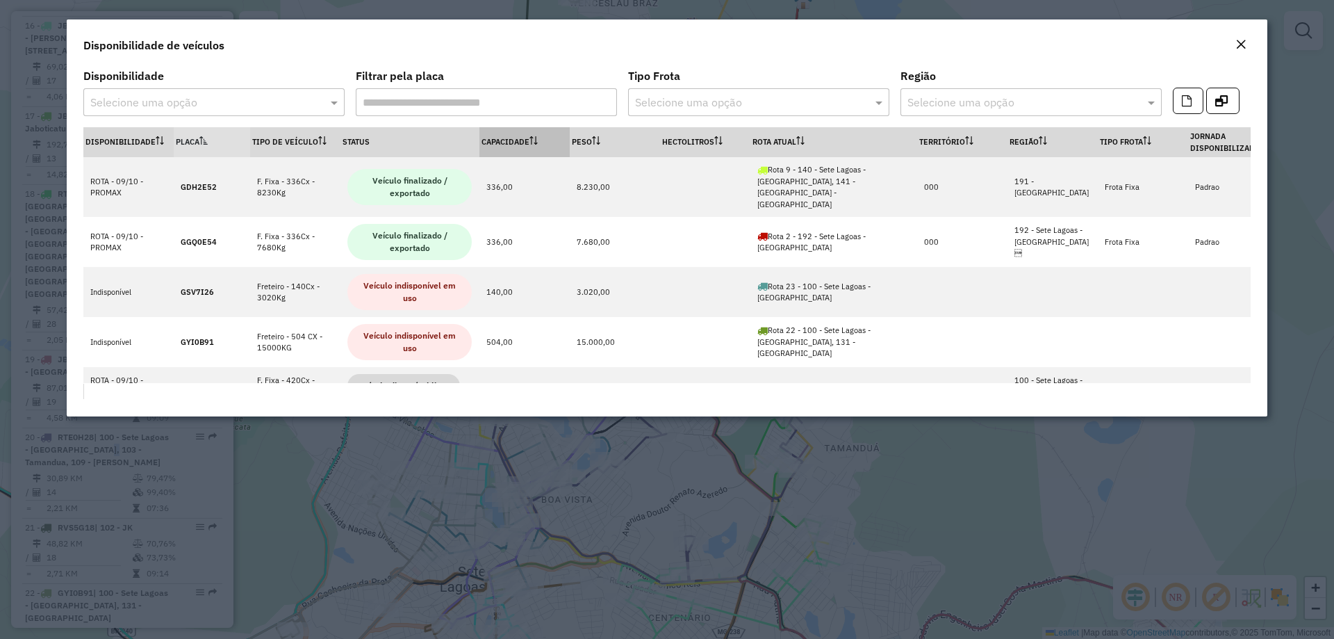
click at [541, 135] on th "Capacidade" at bounding box center [524, 142] width 90 height 30
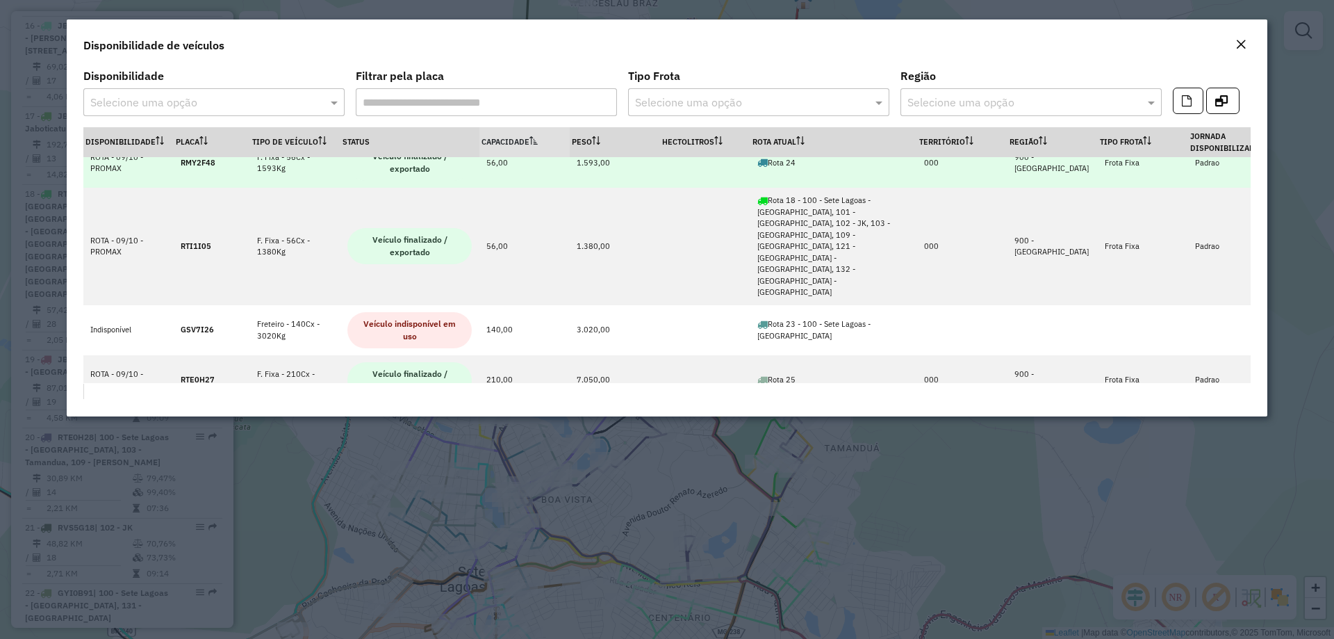
scroll to position [139, 0]
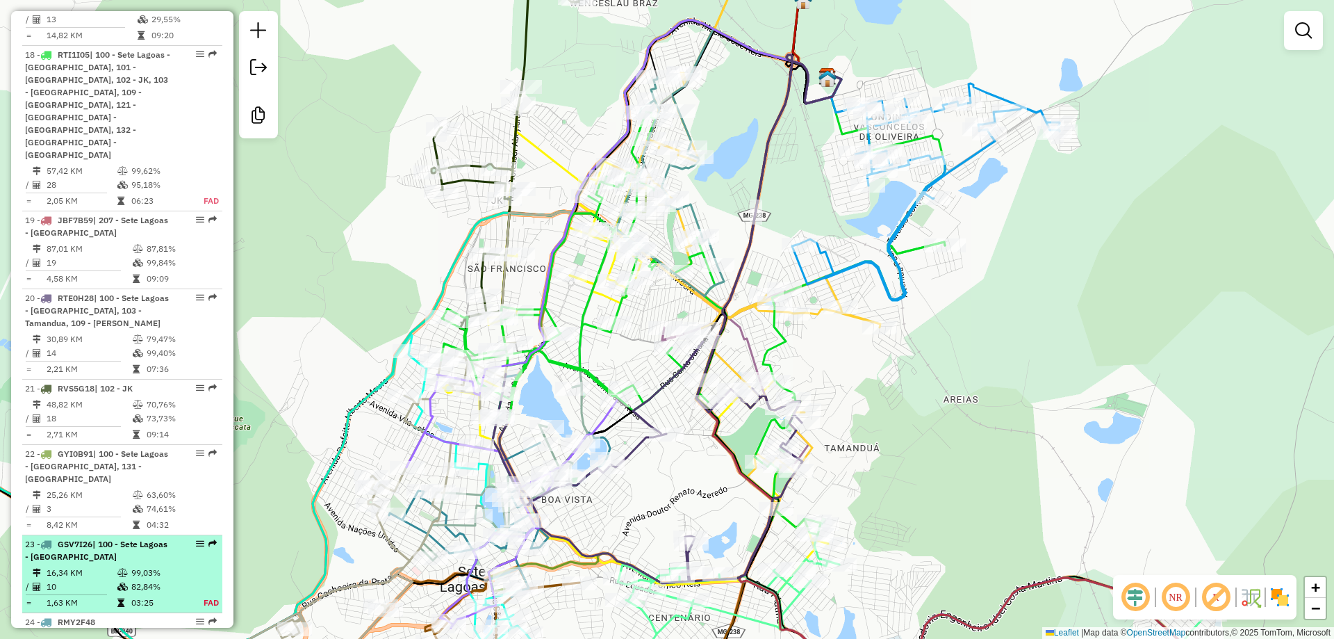
click at [110, 579] on td "10" at bounding box center [81, 586] width 71 height 14
select select "**********"
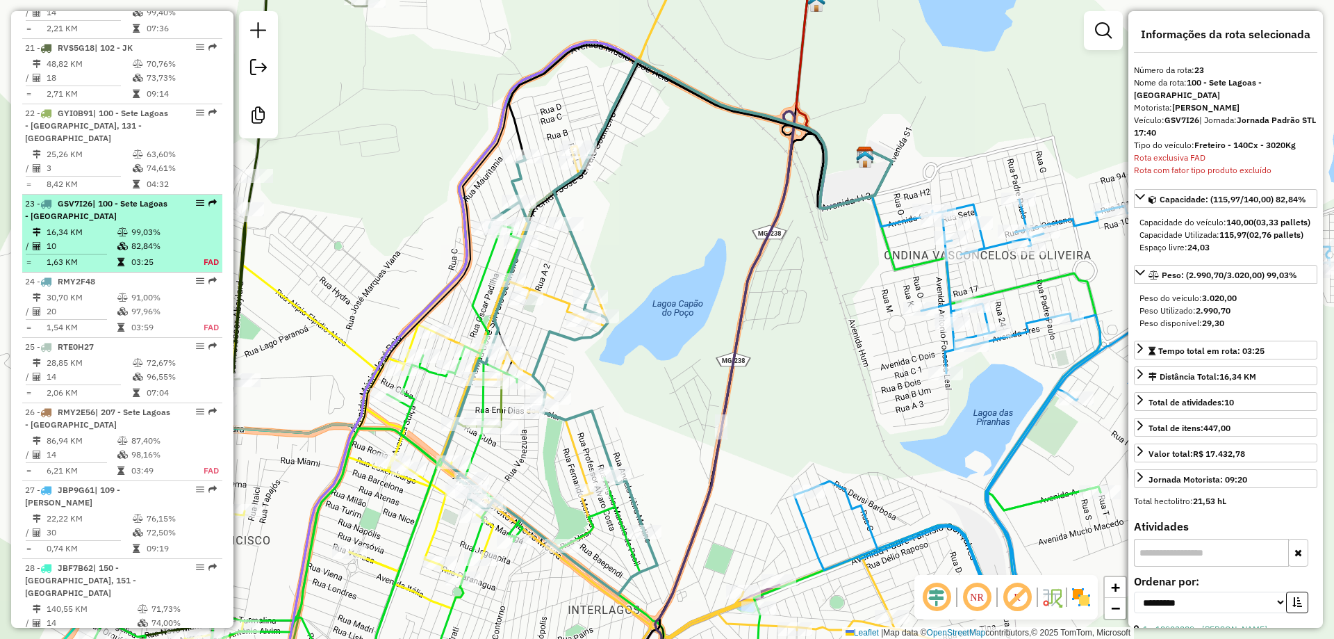
scroll to position [2507, 0]
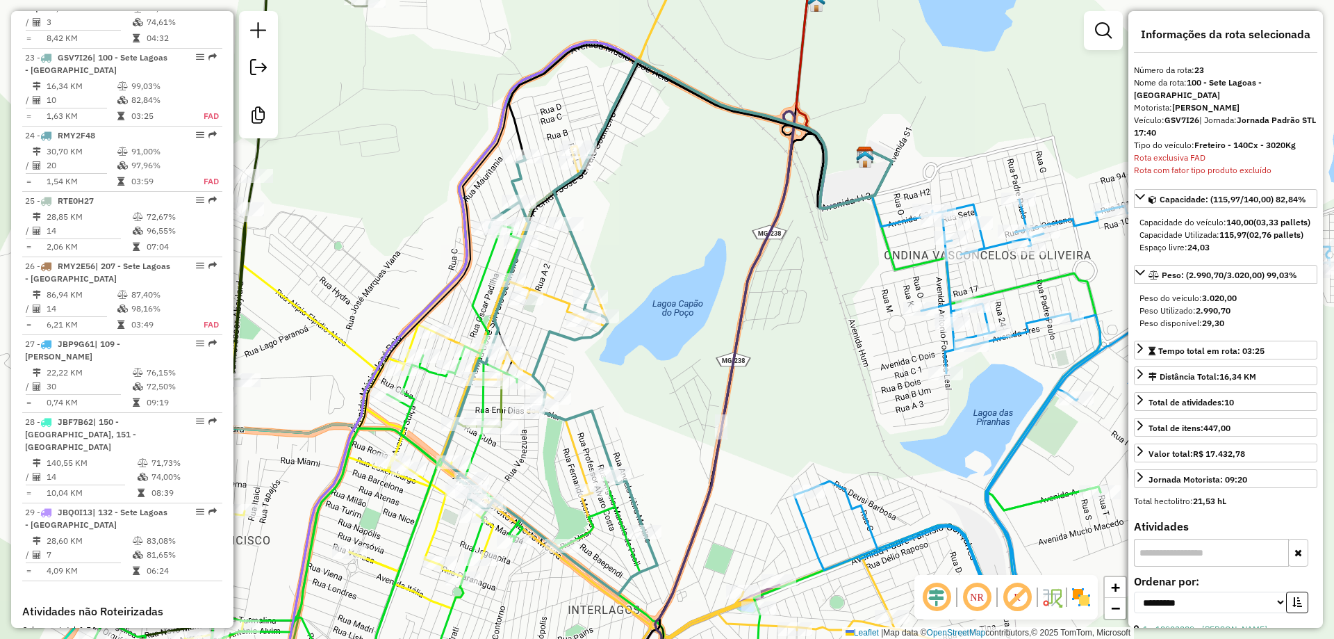
click at [846, 102] on div "Janela de atendimento Grade de atendimento Capacidade Transportadoras Veículos …" at bounding box center [667, 319] width 1334 height 639
